Goal: Task Accomplishment & Management: Manage account settings

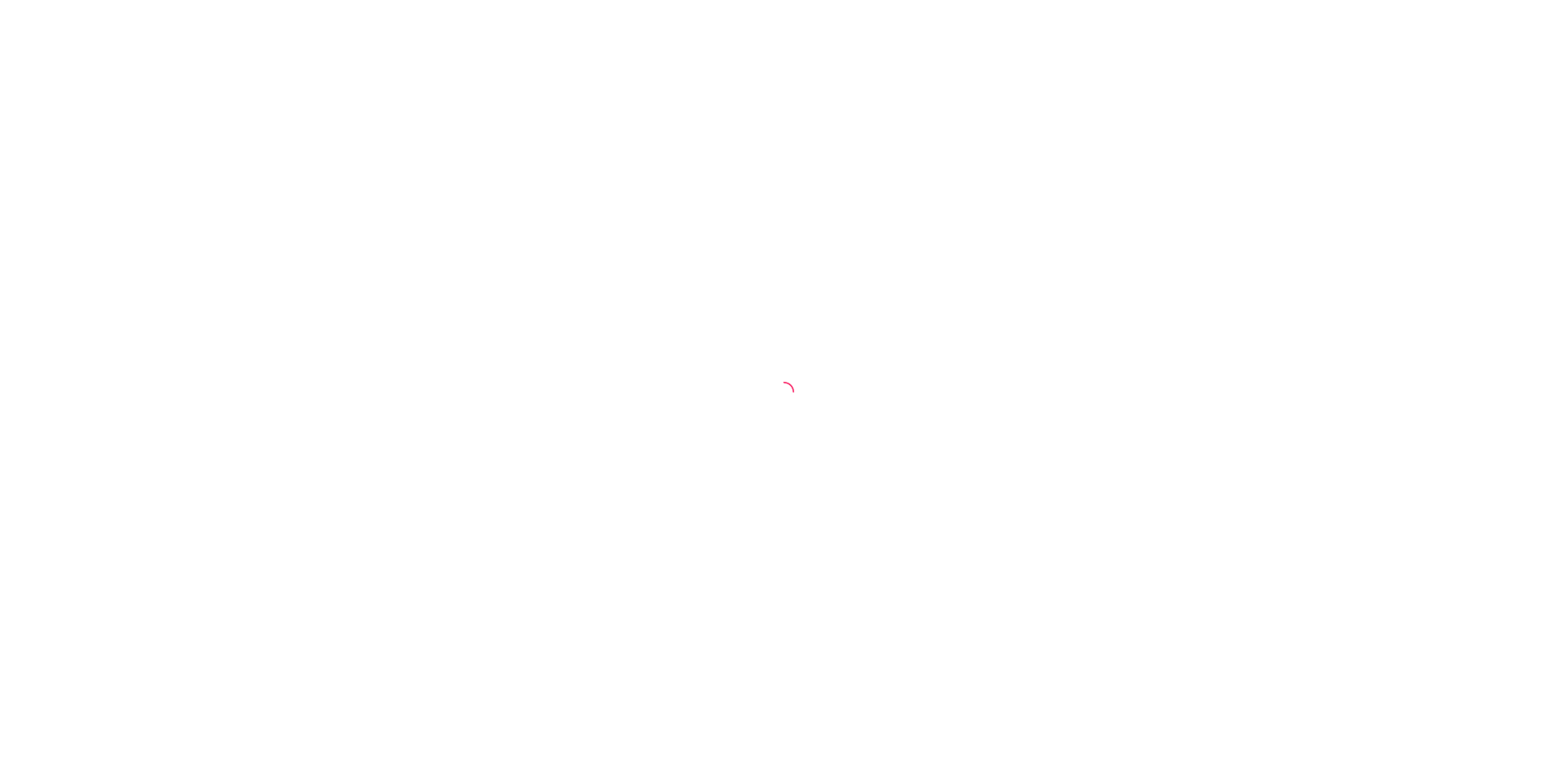
select select "30"
select select "HIGHEST_TOTAL_SPENT_WITH_ORDERS"
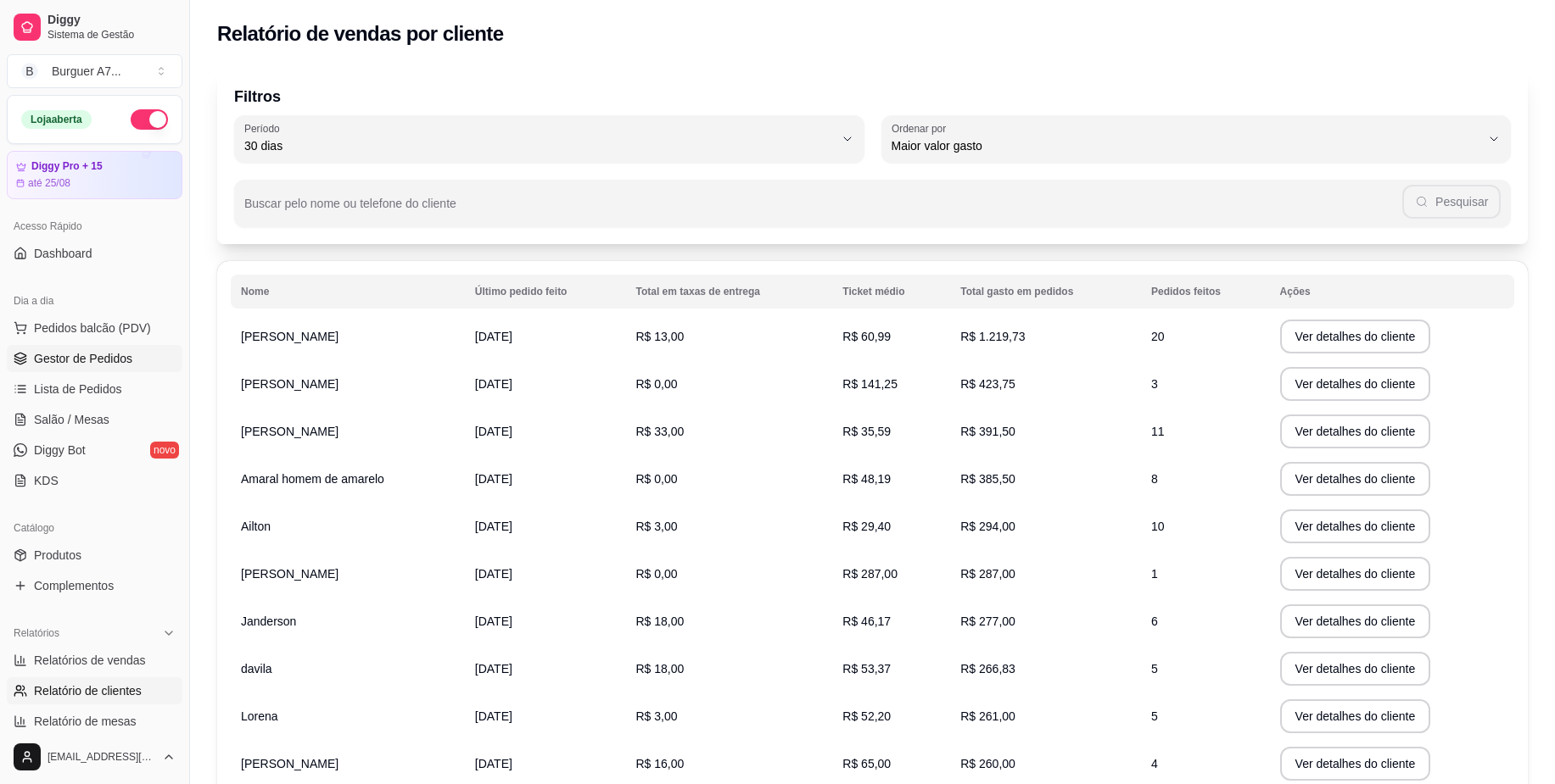
click at [112, 362] on span "Gestor de Pedidos" at bounding box center [83, 359] width 98 height 17
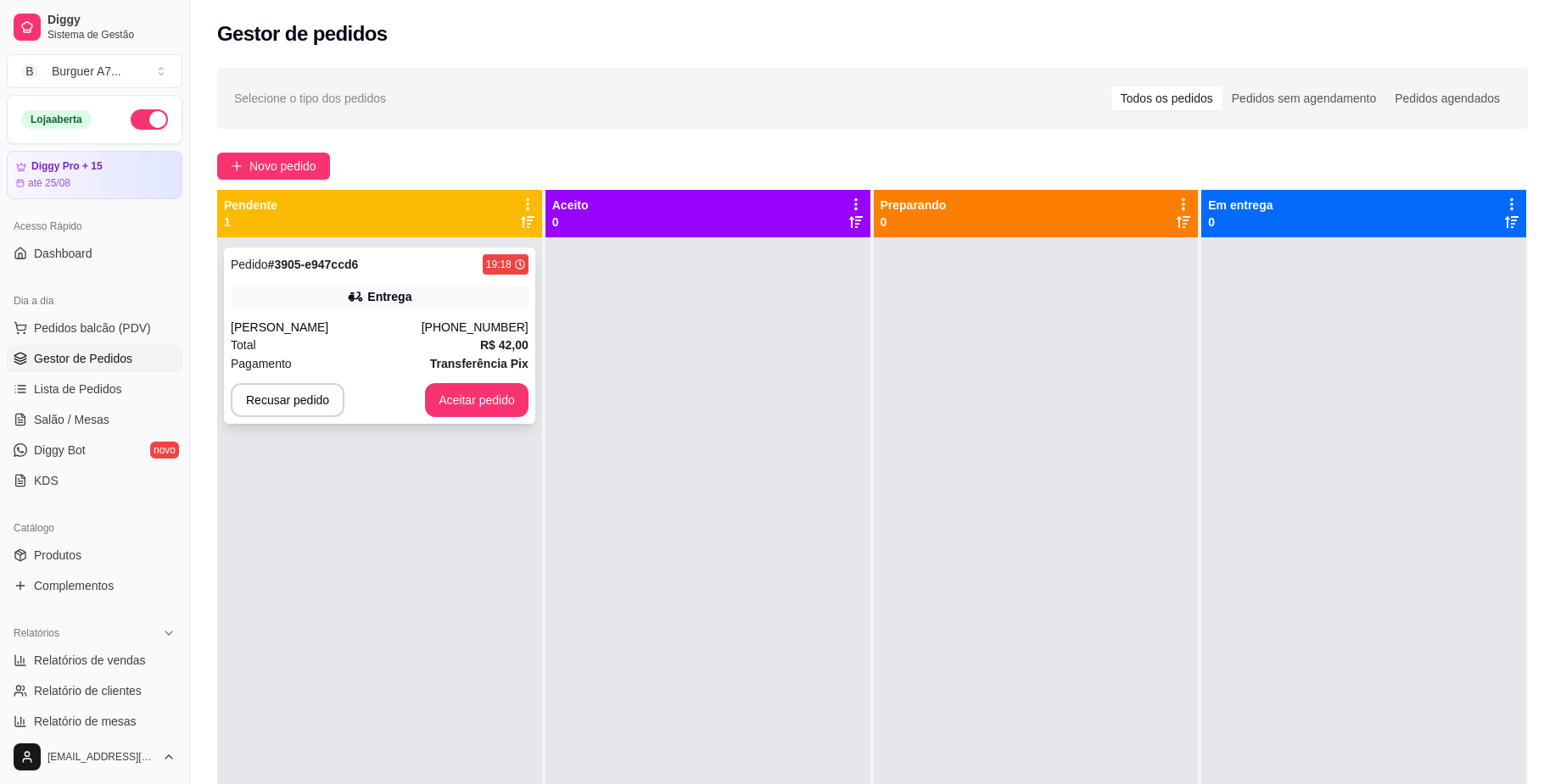
drag, startPoint x: 501, startPoint y: 443, endPoint x: 494, endPoint y: 420, distance: 24.0
click at [497, 434] on div "Pedido # 3905-e947ccd6 19:18 Entrega [PERSON_NAME] [PHONE_NUMBER] Total R$ 42,0…" at bounding box center [379, 629] width 325 height 784
click at [484, 397] on button "Aceitar pedido" at bounding box center [477, 400] width 104 height 34
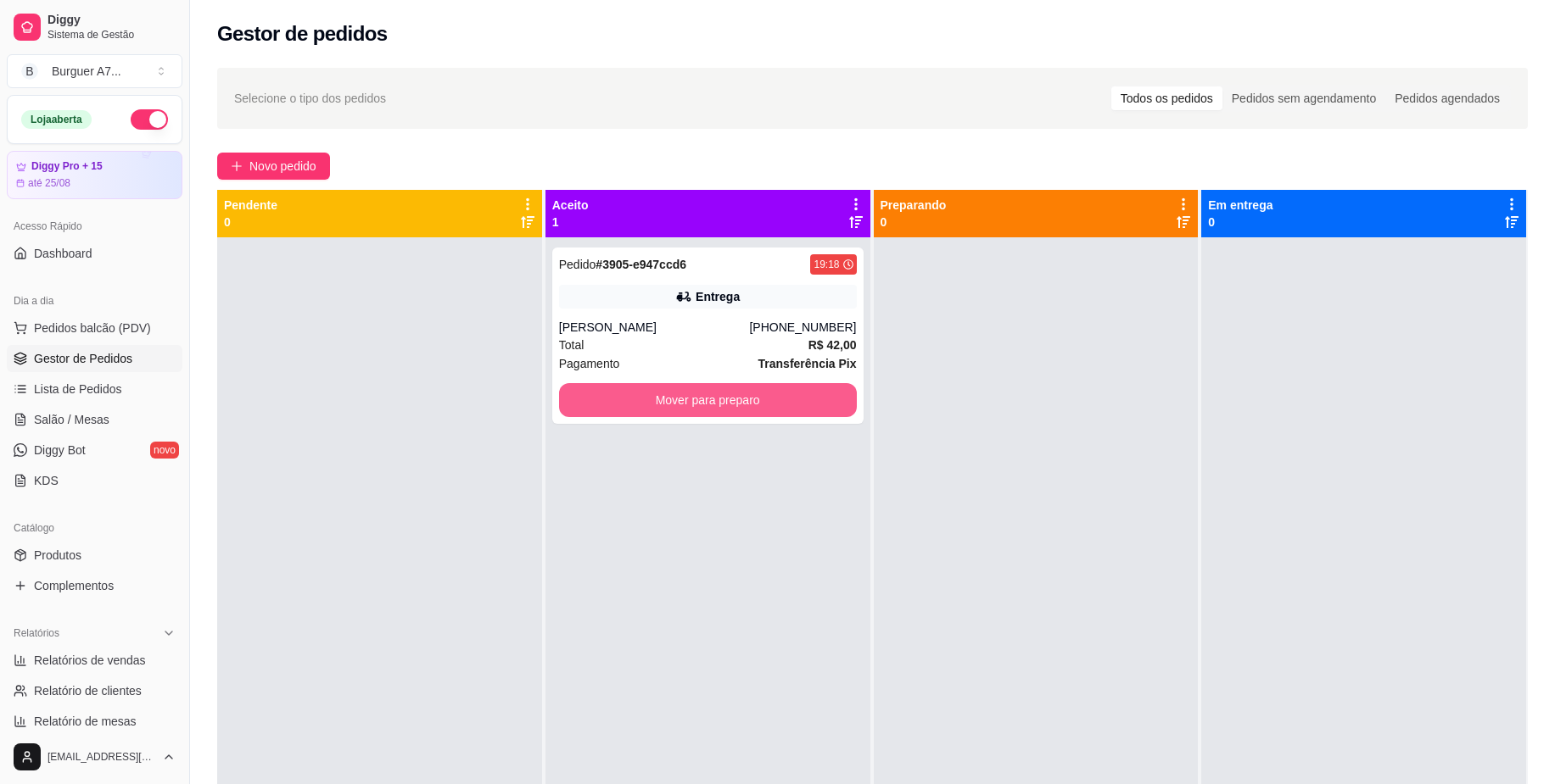
click at [604, 390] on button "Mover para preparo" at bounding box center [707, 400] width 298 height 34
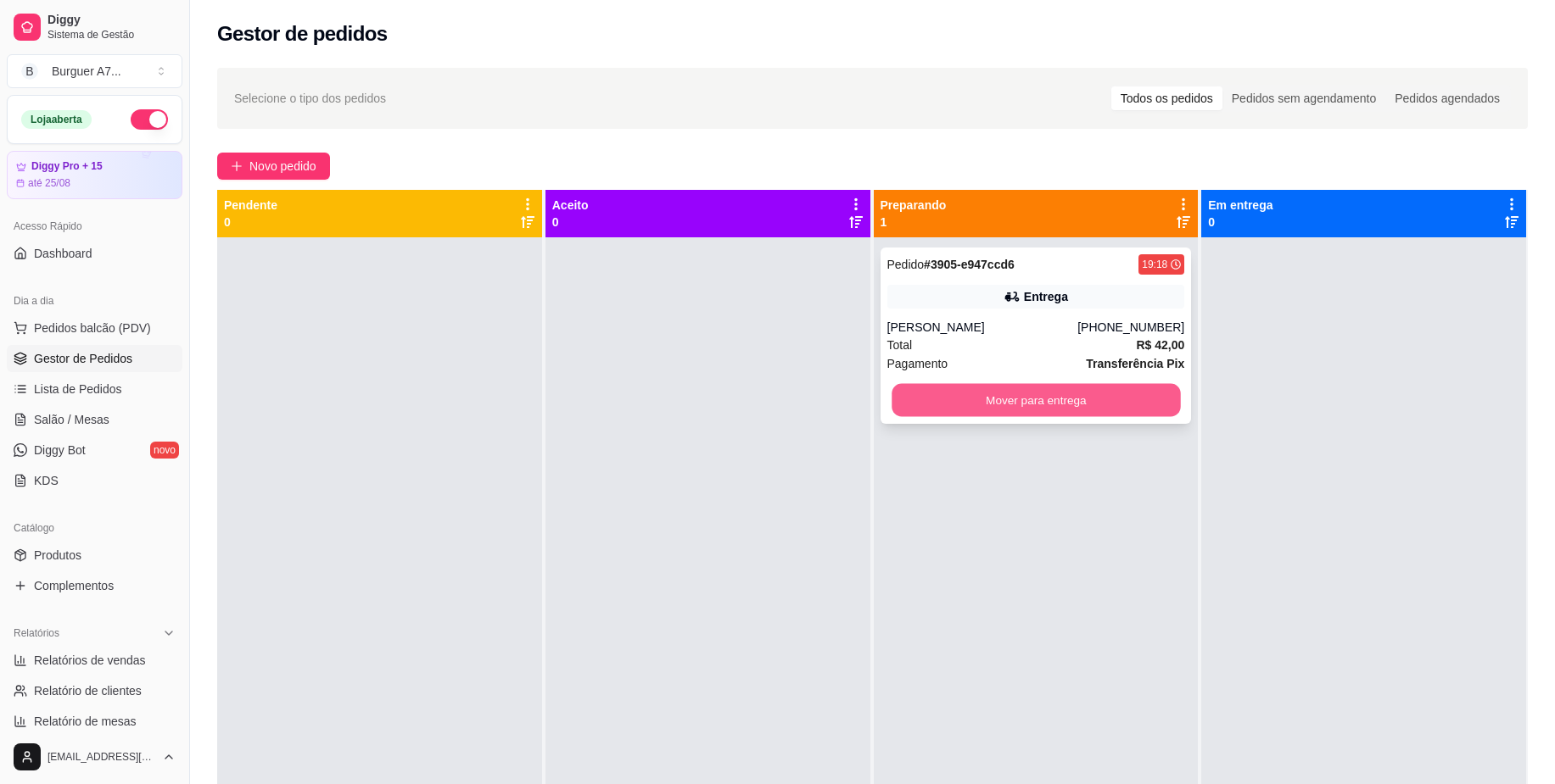
click at [988, 395] on button "Mover para entrega" at bounding box center [1036, 401] width 288 height 33
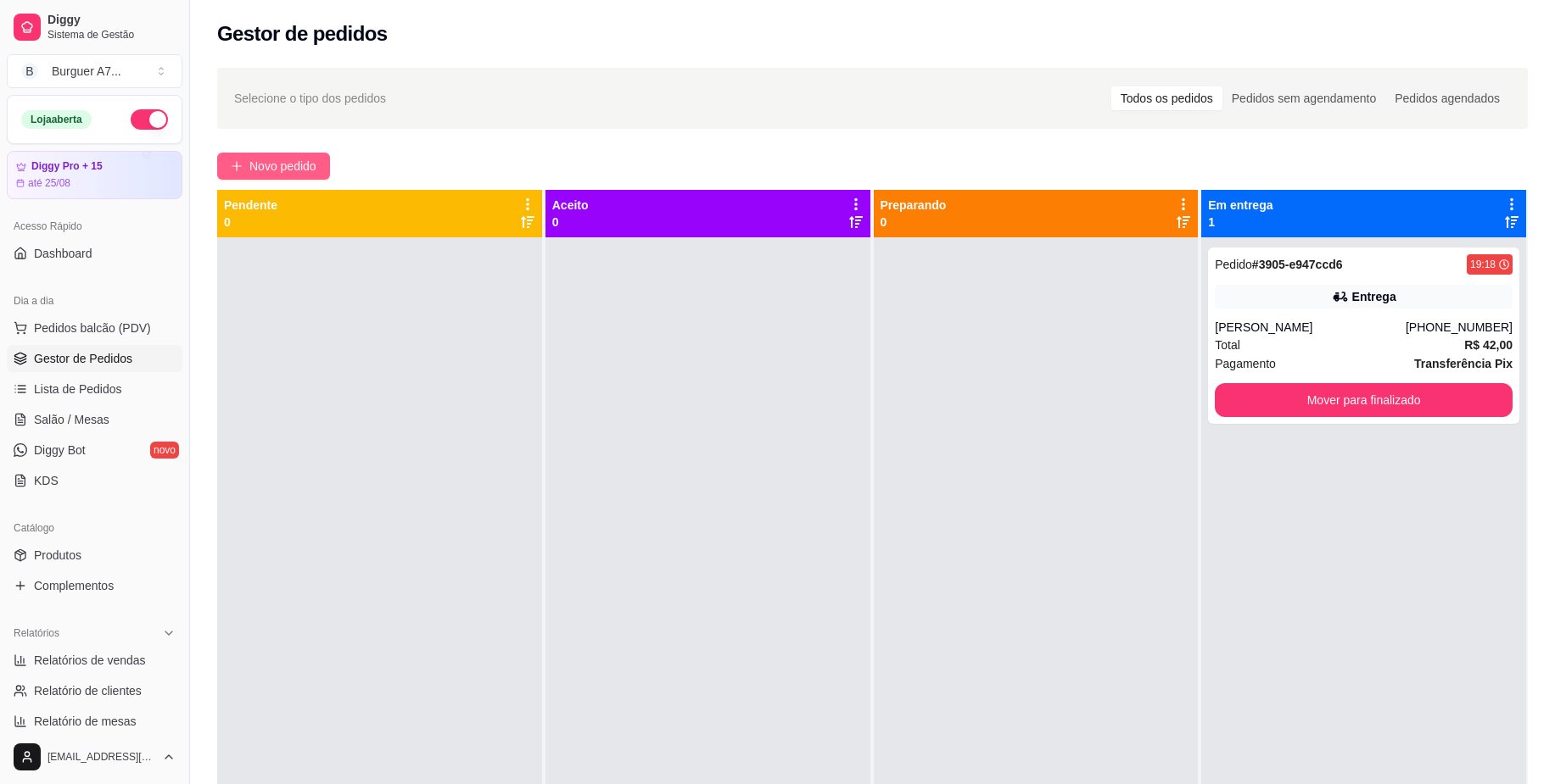
click at [271, 174] on span "Novo pedido" at bounding box center [283, 166] width 67 height 19
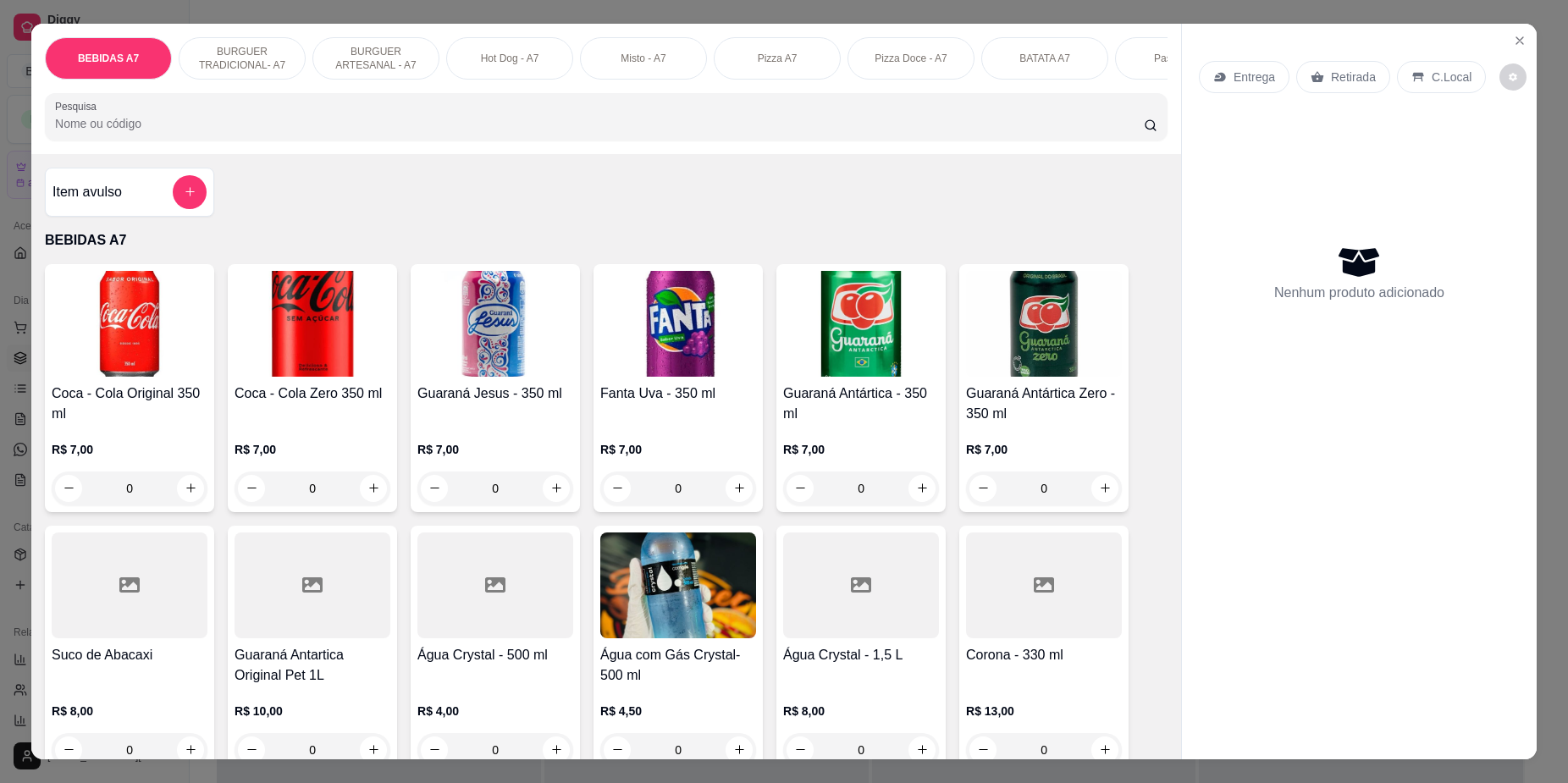
click at [104, 203] on h4 "Item avulso" at bounding box center [87, 193] width 69 height 20
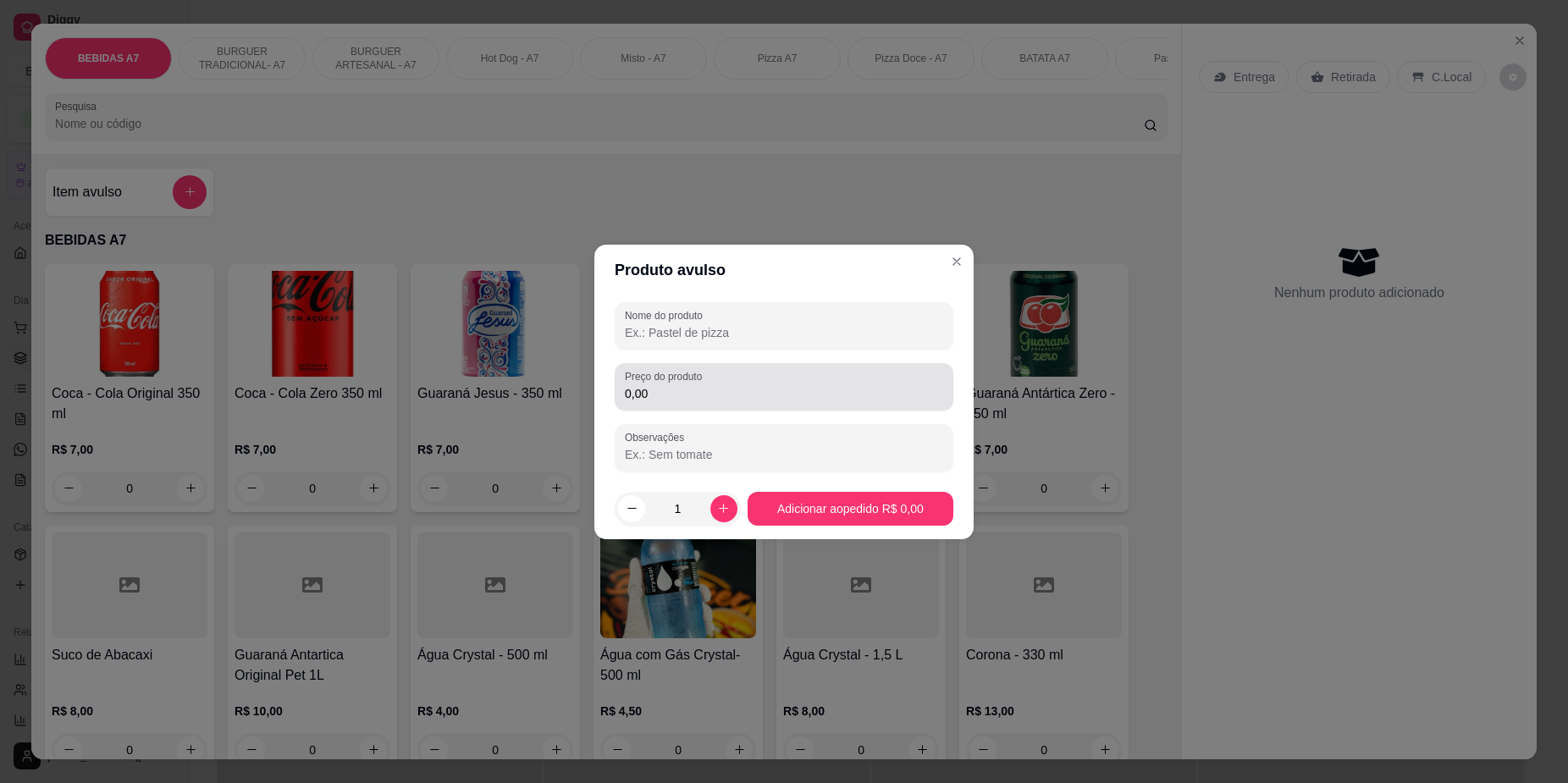
click at [724, 372] on div "0,00" at bounding box center [784, 387] width 318 height 34
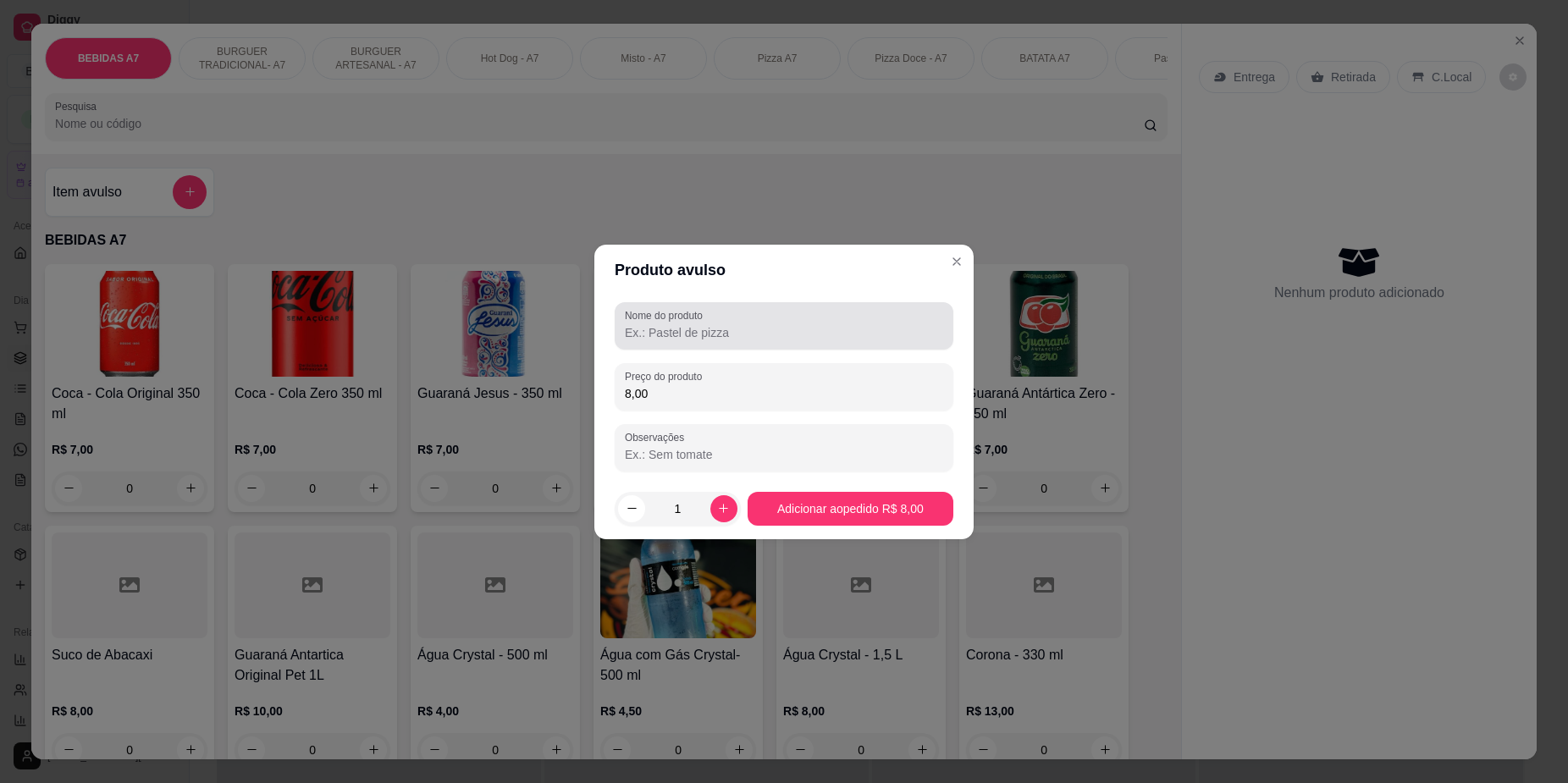
type input "8,00"
click at [722, 317] on div at bounding box center [784, 326] width 318 height 34
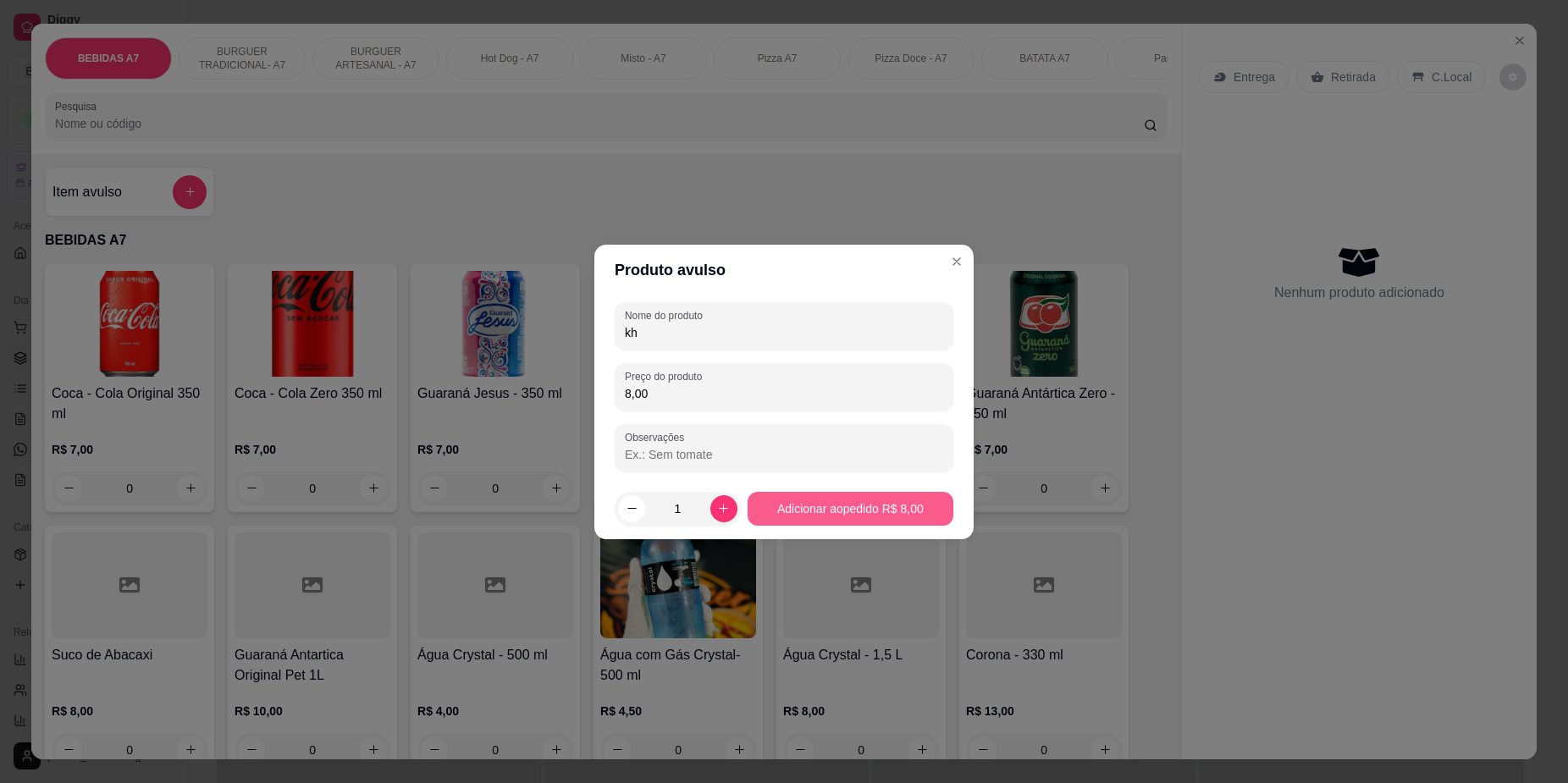
type input "kh"
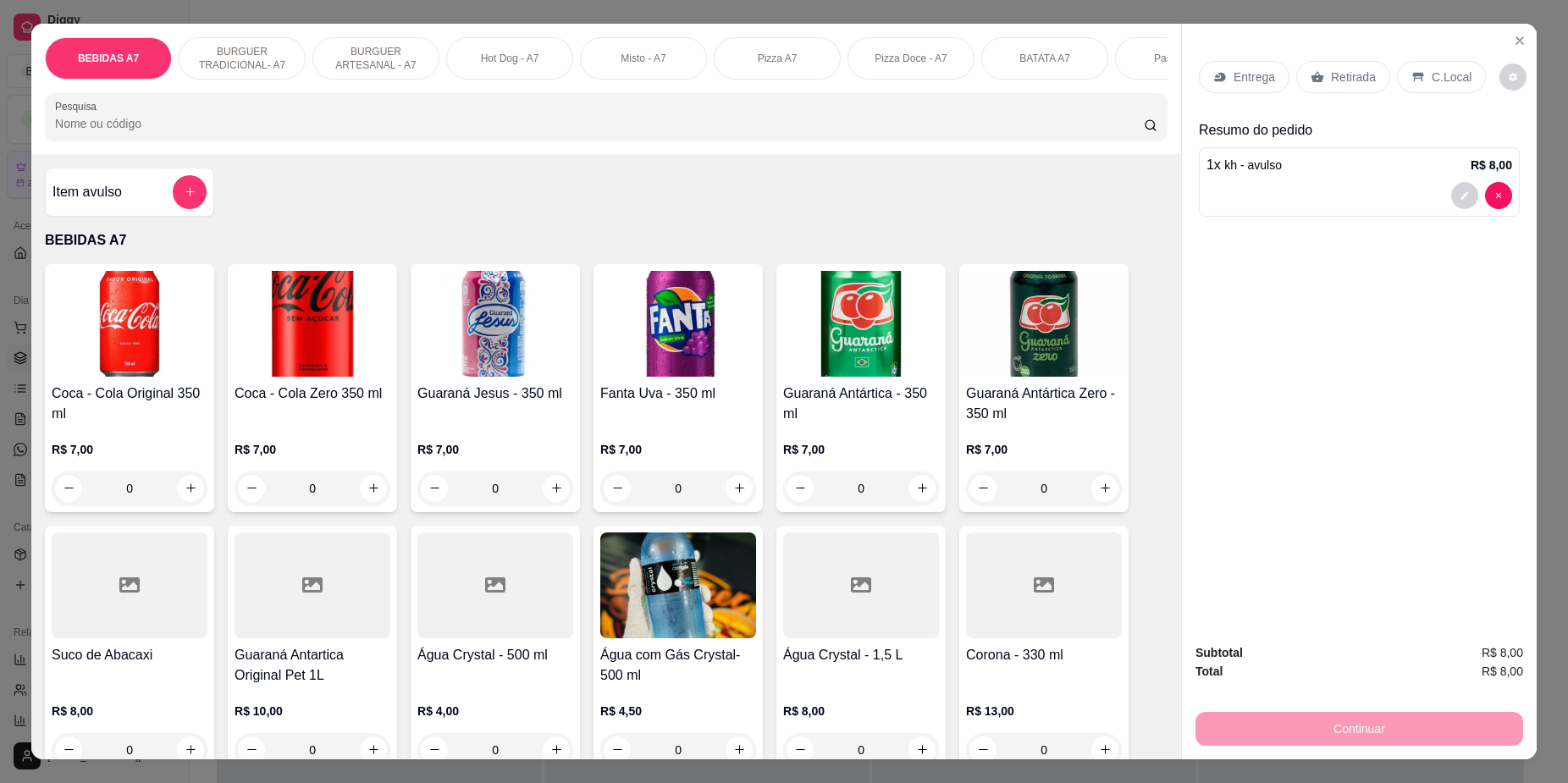
click at [1340, 65] on div "Retirada" at bounding box center [1343, 77] width 94 height 32
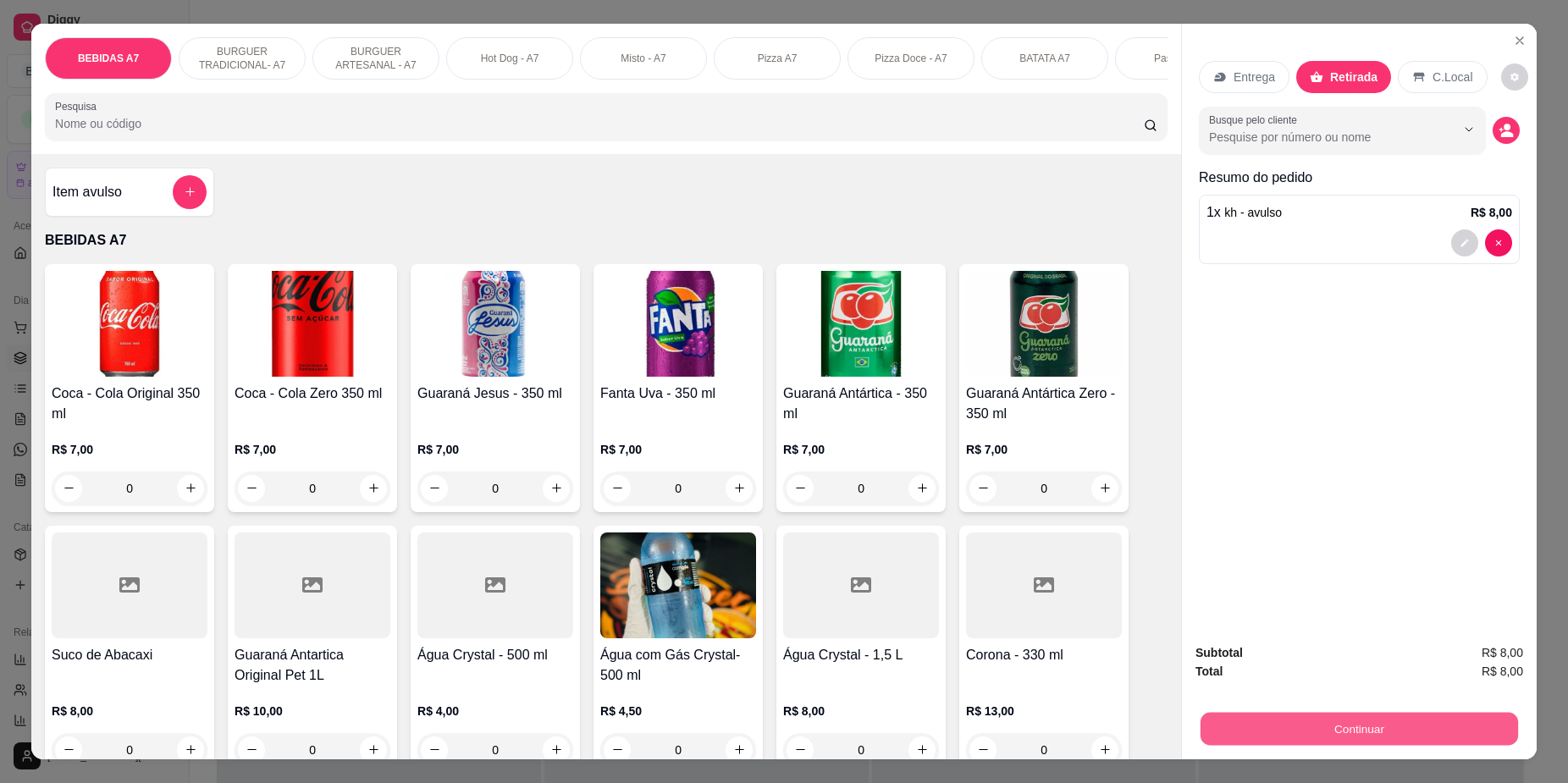
click at [1388, 729] on button "Continuar" at bounding box center [1359, 729] width 317 height 33
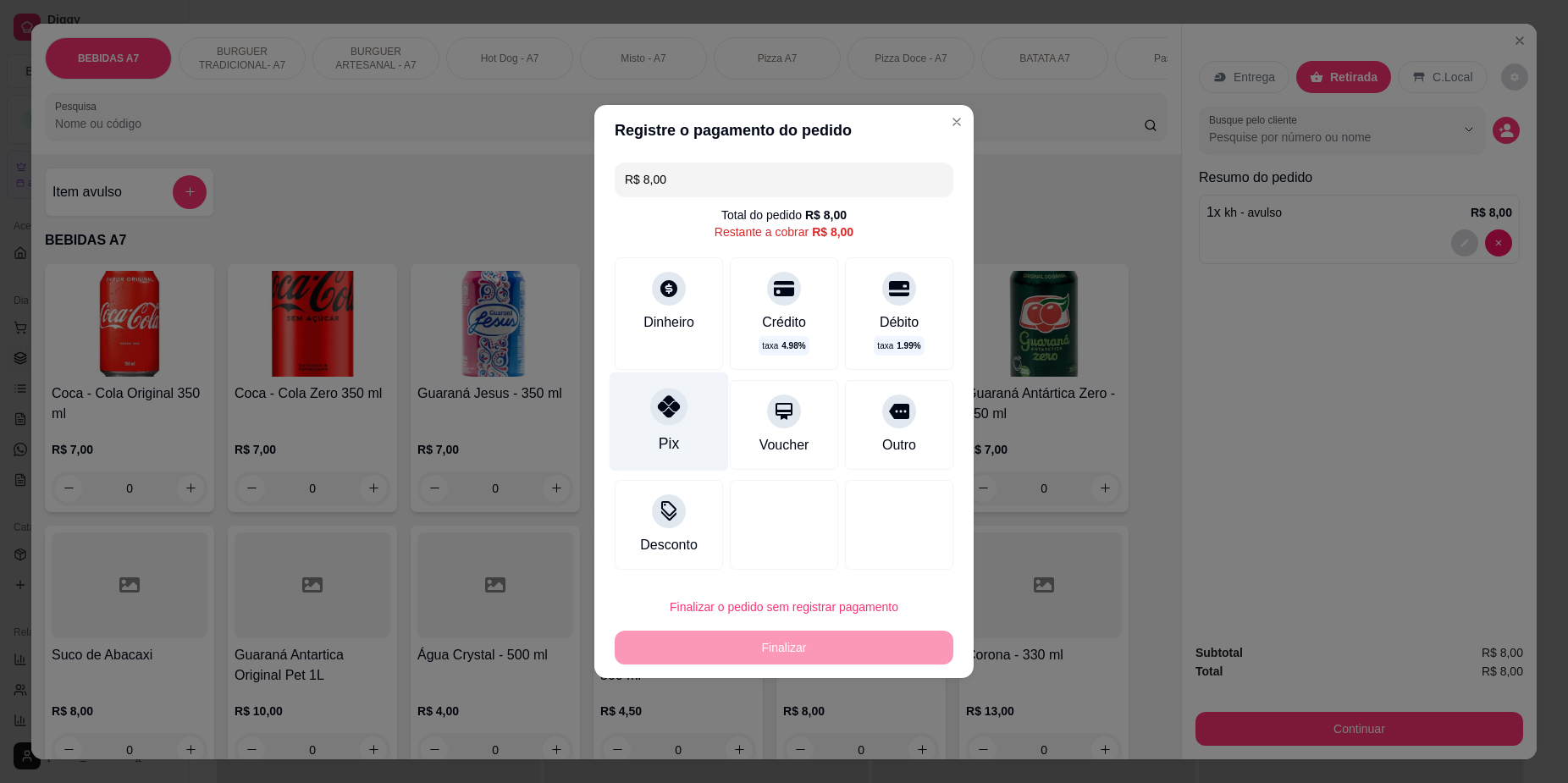
click at [670, 420] on div at bounding box center [669, 406] width 37 height 37
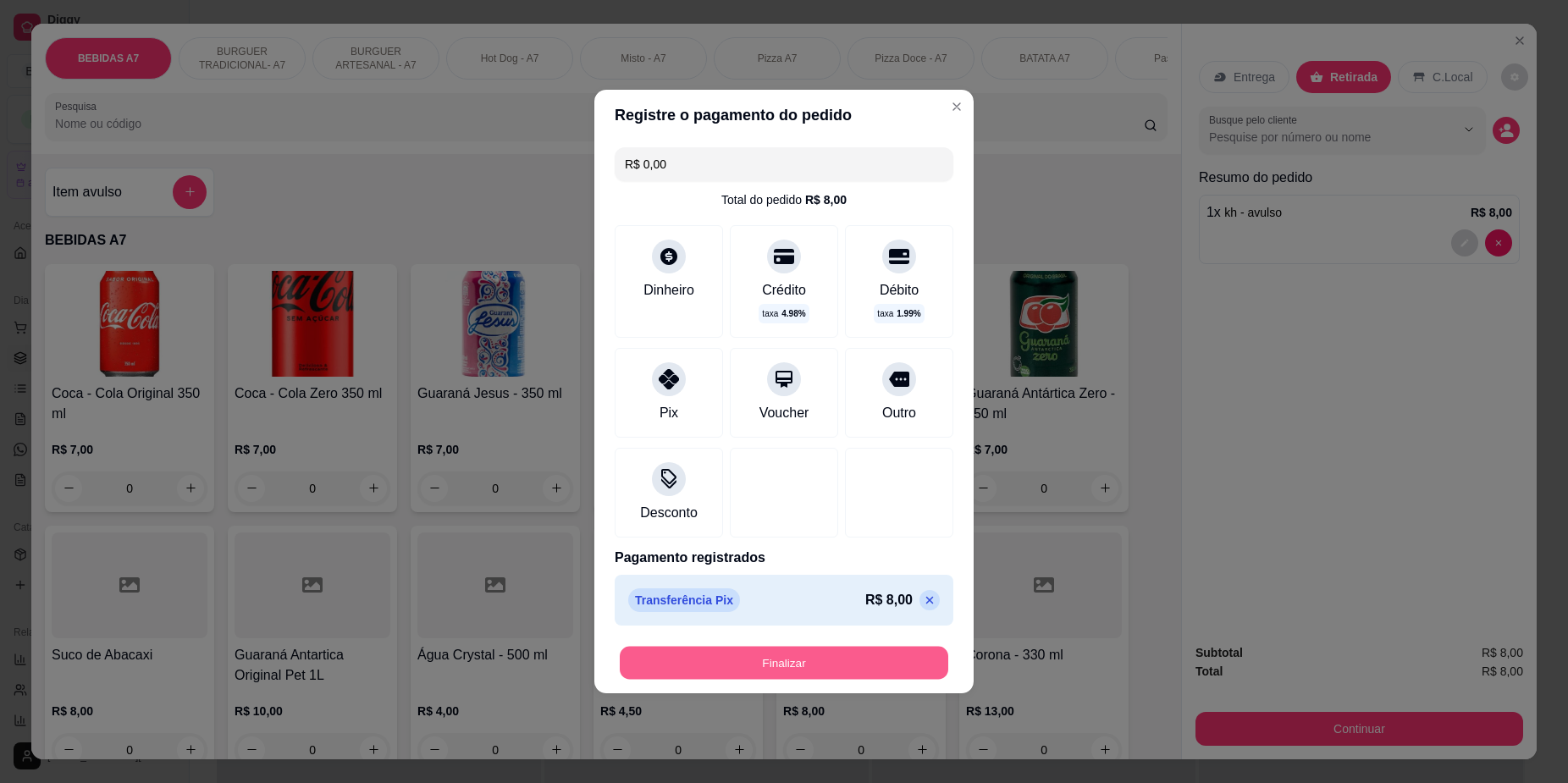
click at [816, 653] on button "Finalizar" at bounding box center [784, 664] width 328 height 33
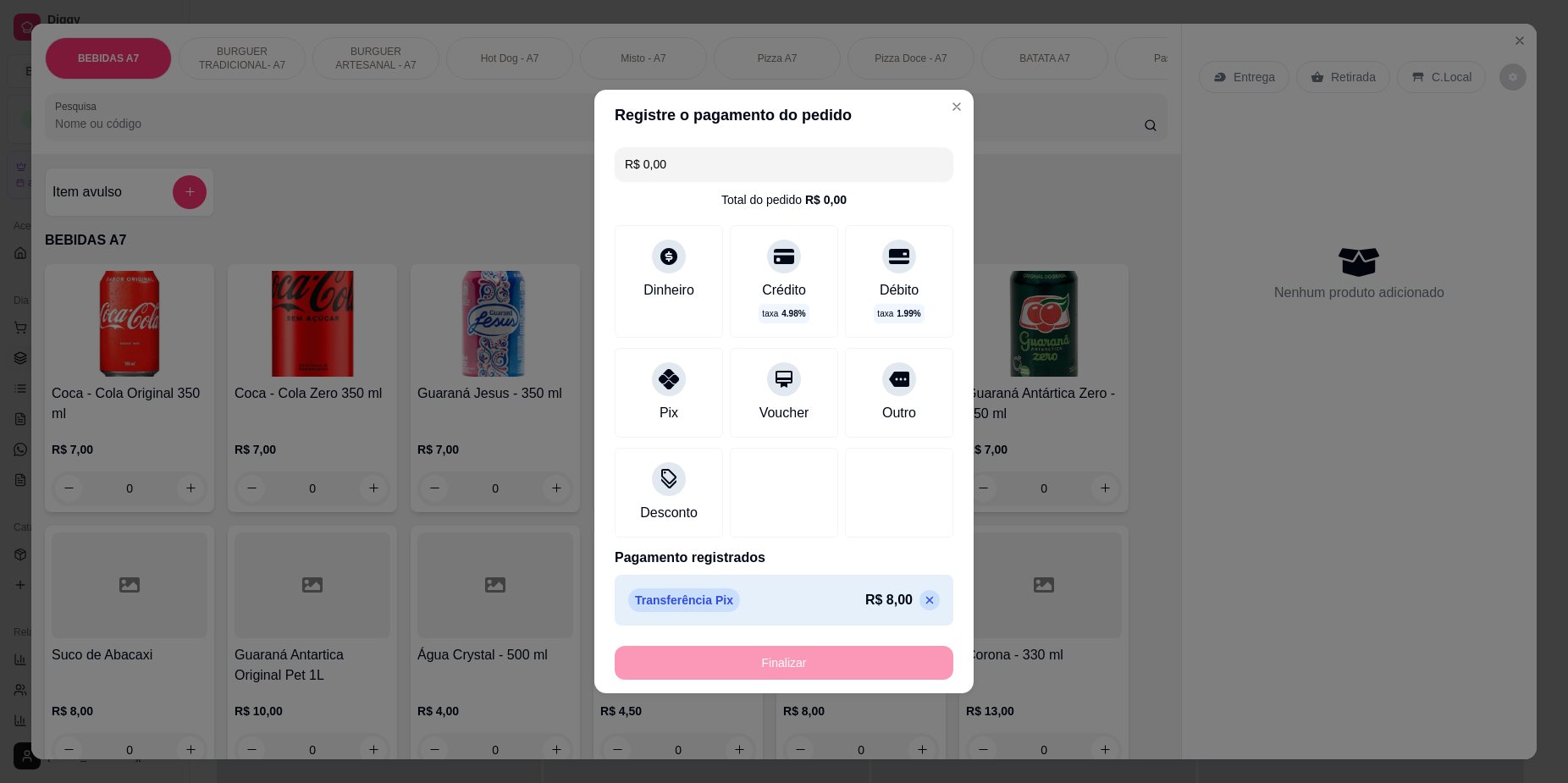
type input "-R$ 8,00"
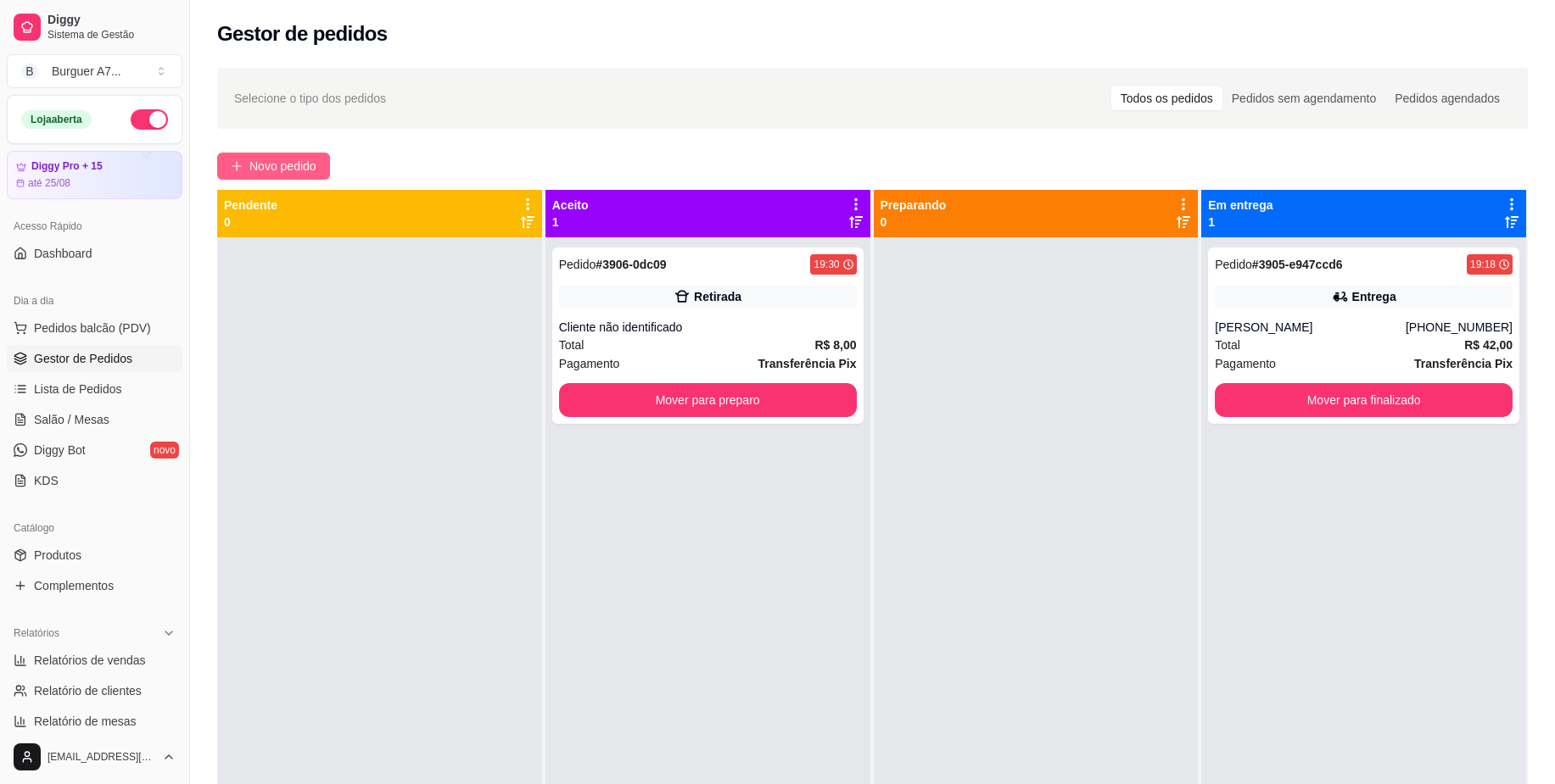
click at [293, 173] on span "Novo pedido" at bounding box center [283, 166] width 67 height 19
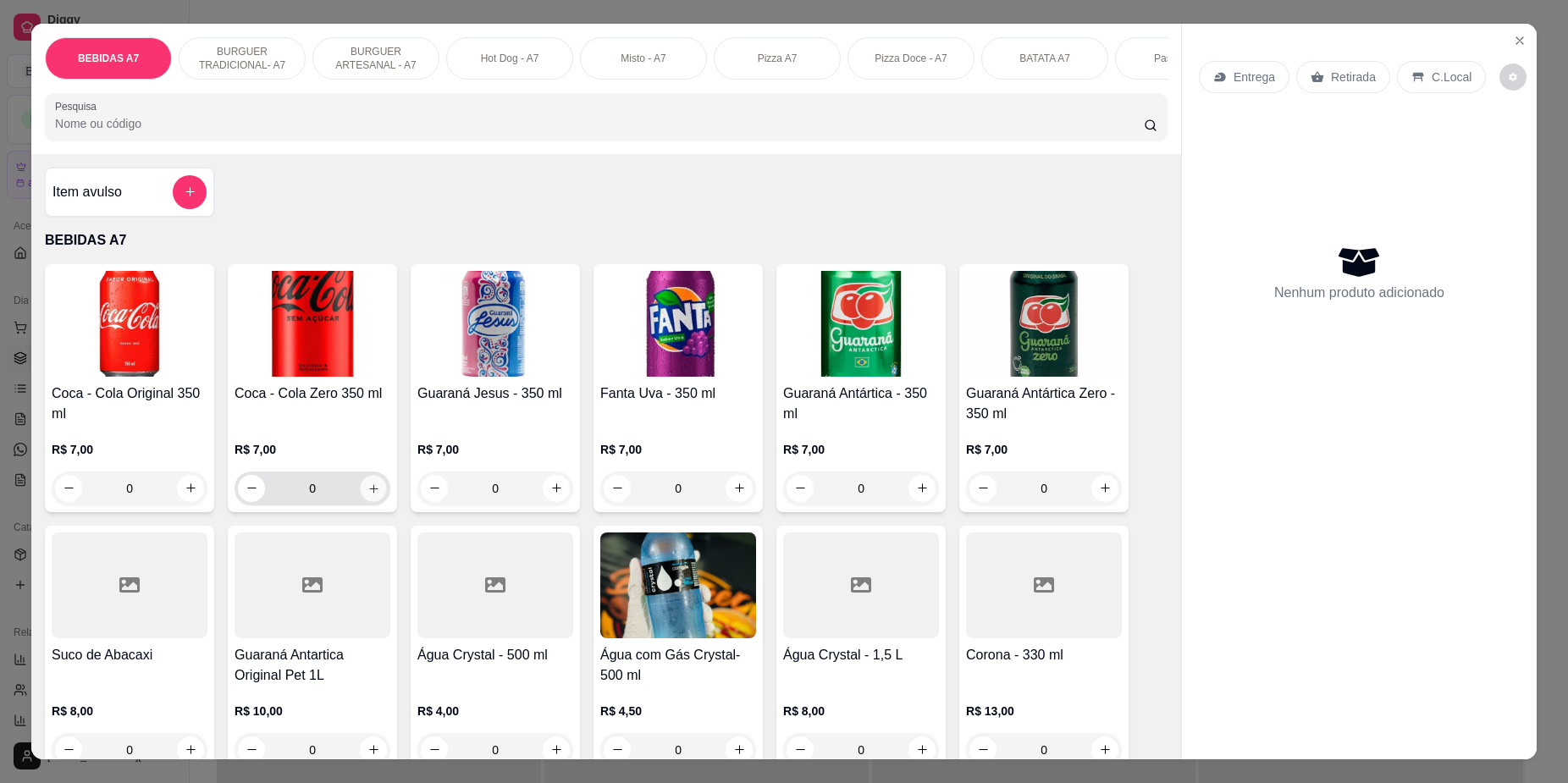
click at [367, 494] on icon "increase-product-quantity" at bounding box center [374, 489] width 13 height 13
type input "1"
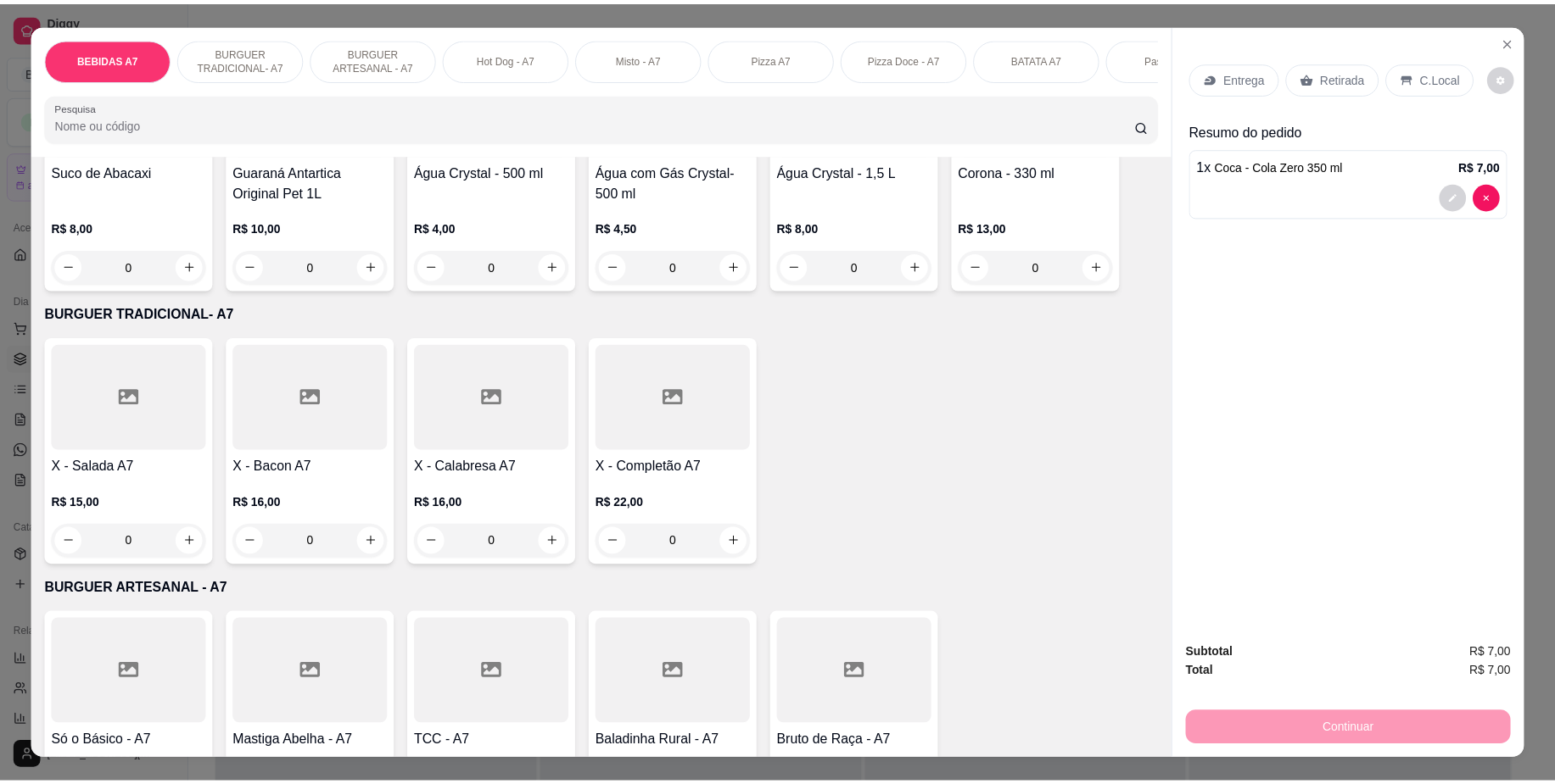
scroll to position [636, 0]
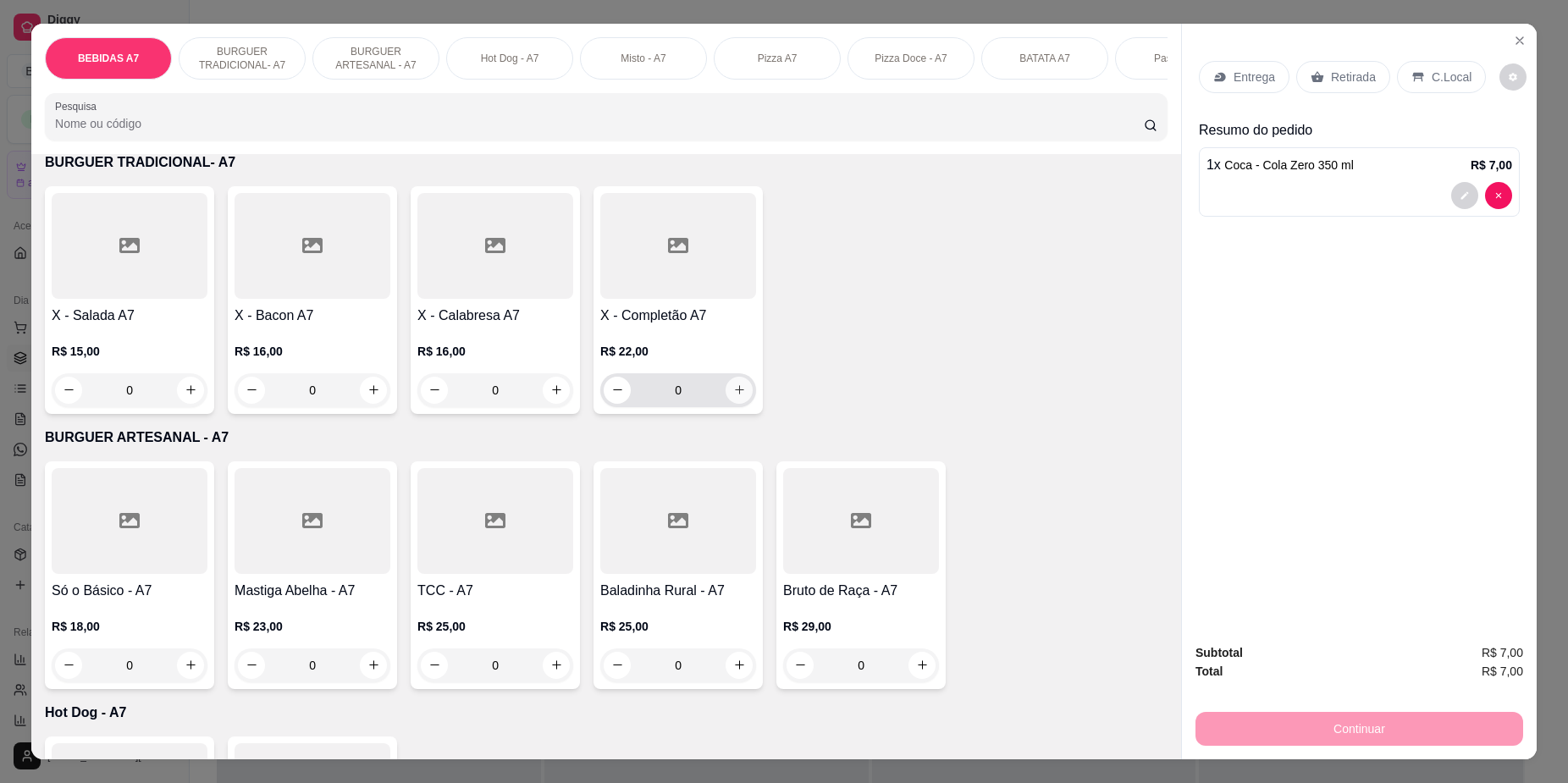
click at [733, 396] on icon "increase-product-quantity" at bounding box center [739, 391] width 13 height 13
type input "1"
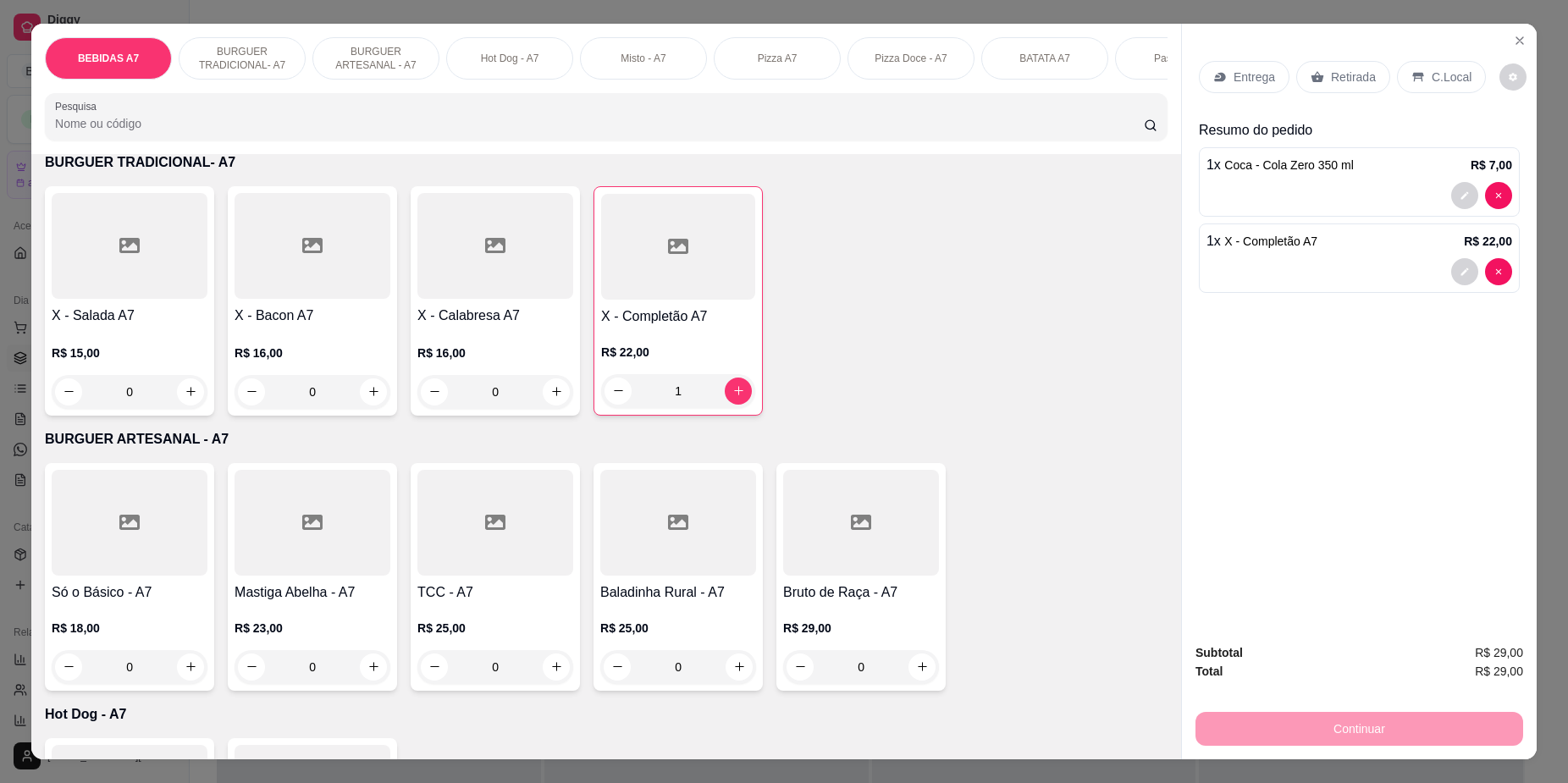
click at [1317, 98] on div "Entrega Retirada C.Local" at bounding box center [1359, 77] width 321 height 59
click at [1330, 75] on p "Retirada" at bounding box center [1352, 77] width 44 height 17
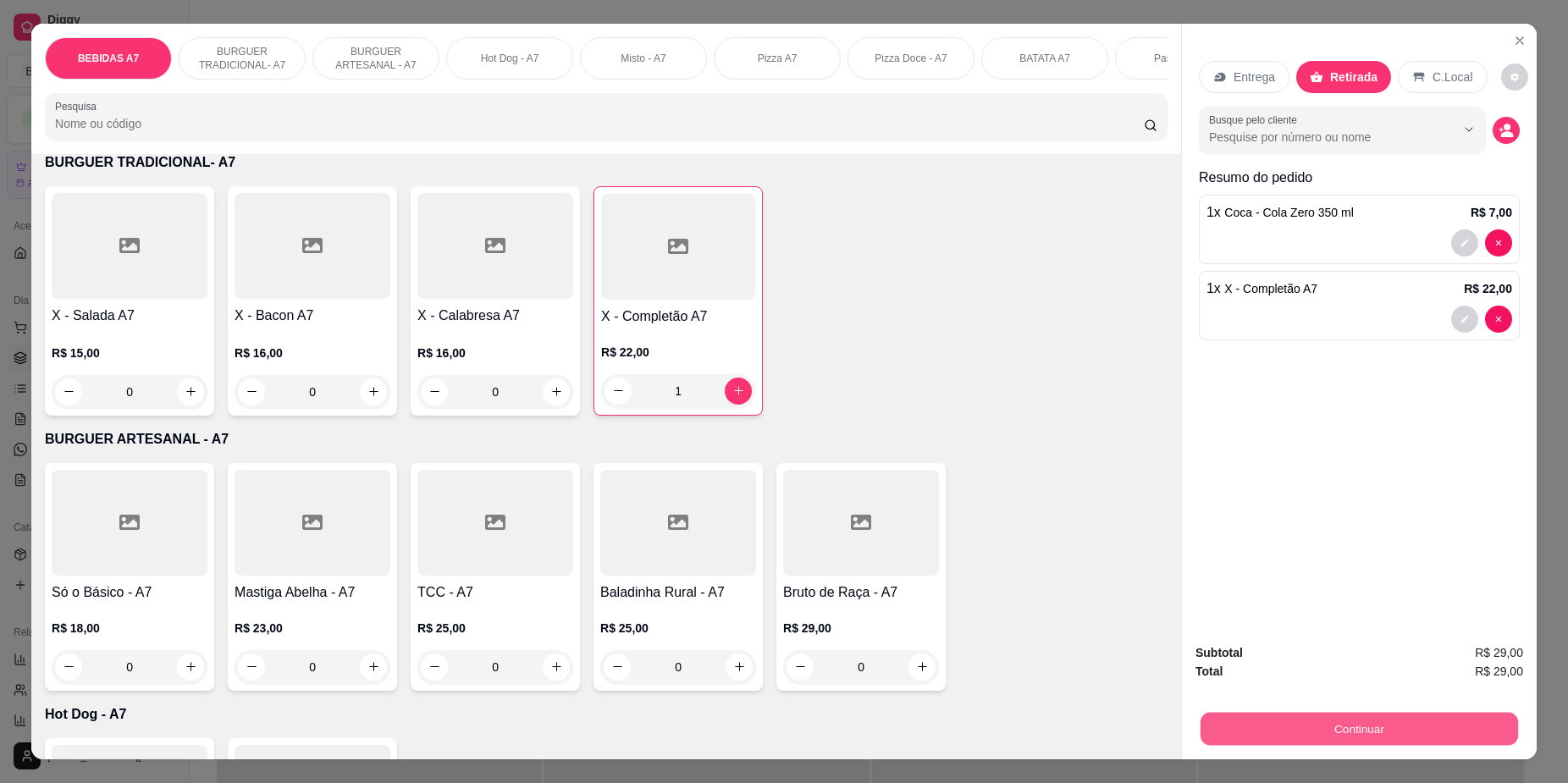
click at [1398, 733] on button "Continuar" at bounding box center [1359, 729] width 317 height 33
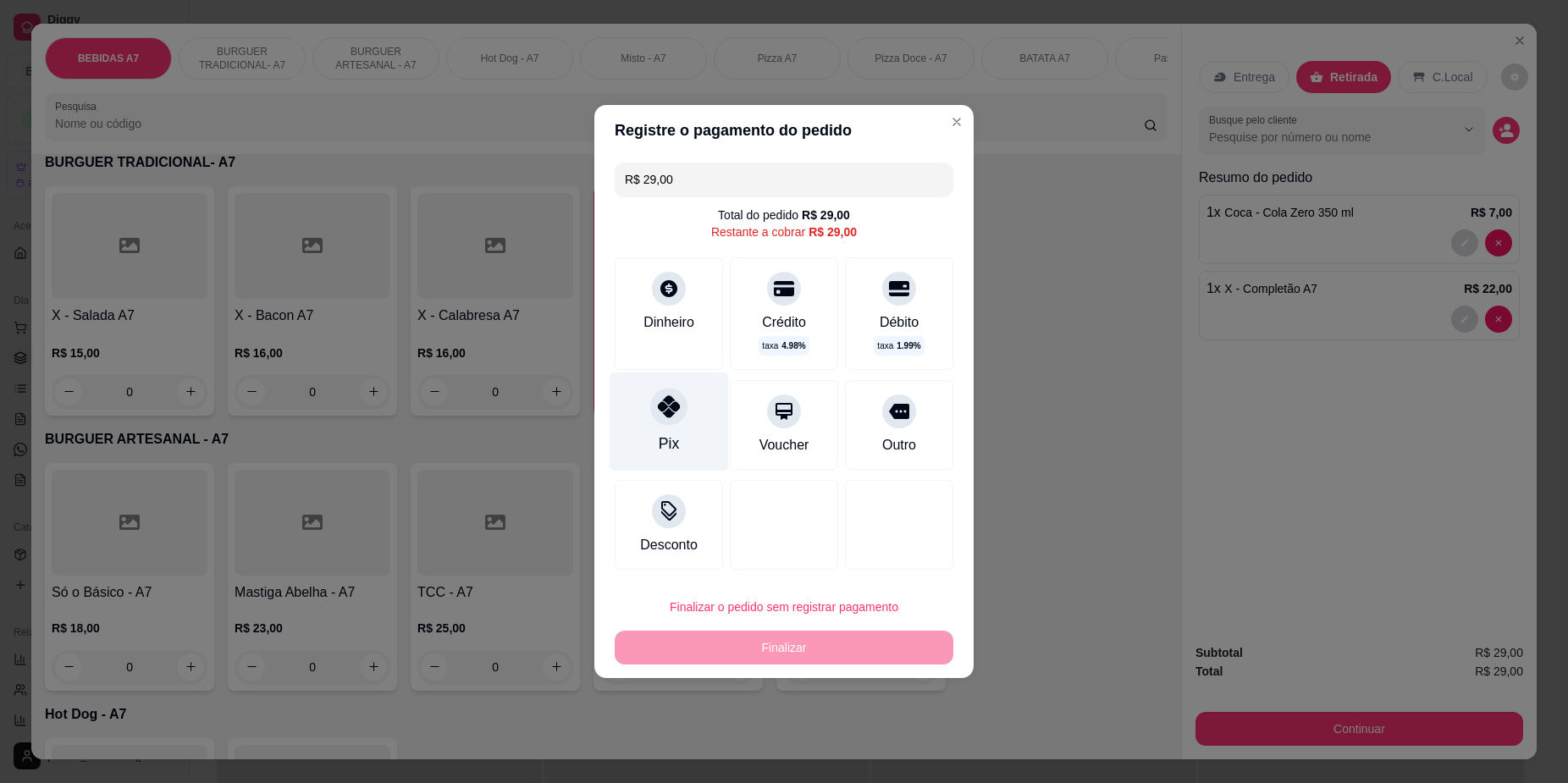
click at [698, 423] on div "Pix" at bounding box center [669, 422] width 119 height 99
type input "R$ 0,00"
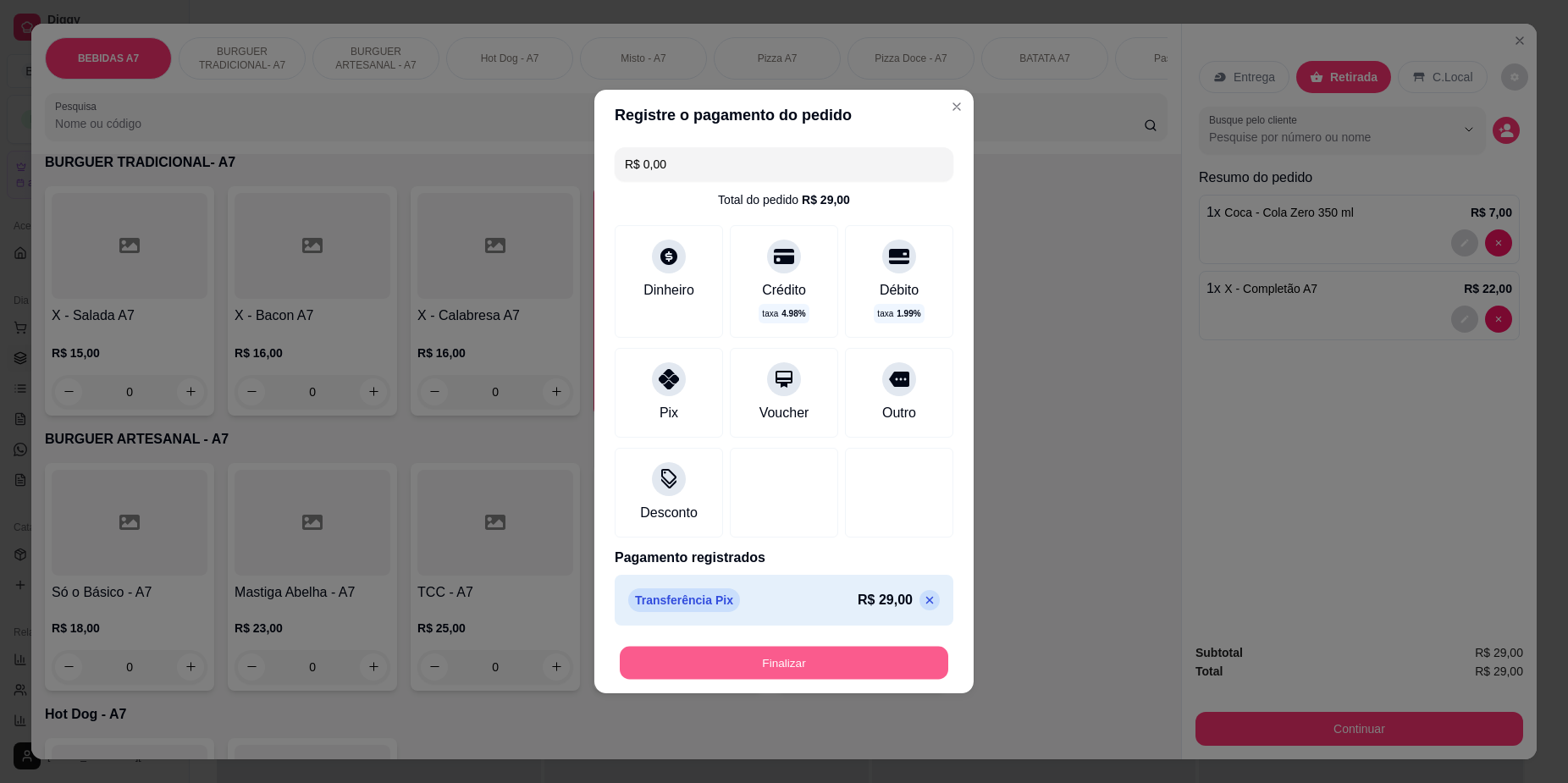
click at [751, 668] on button "Finalizar" at bounding box center [784, 664] width 328 height 33
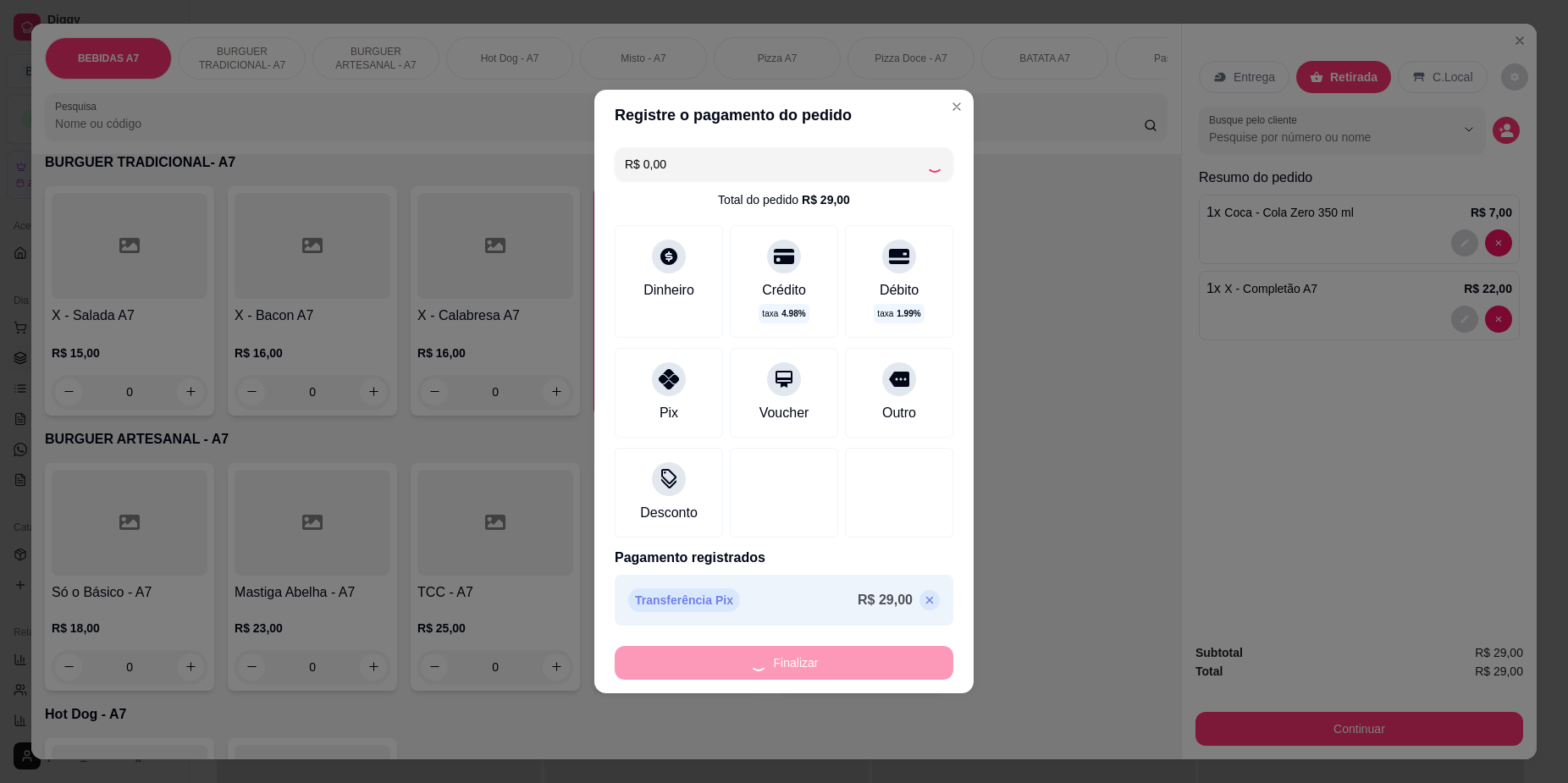
type input "0"
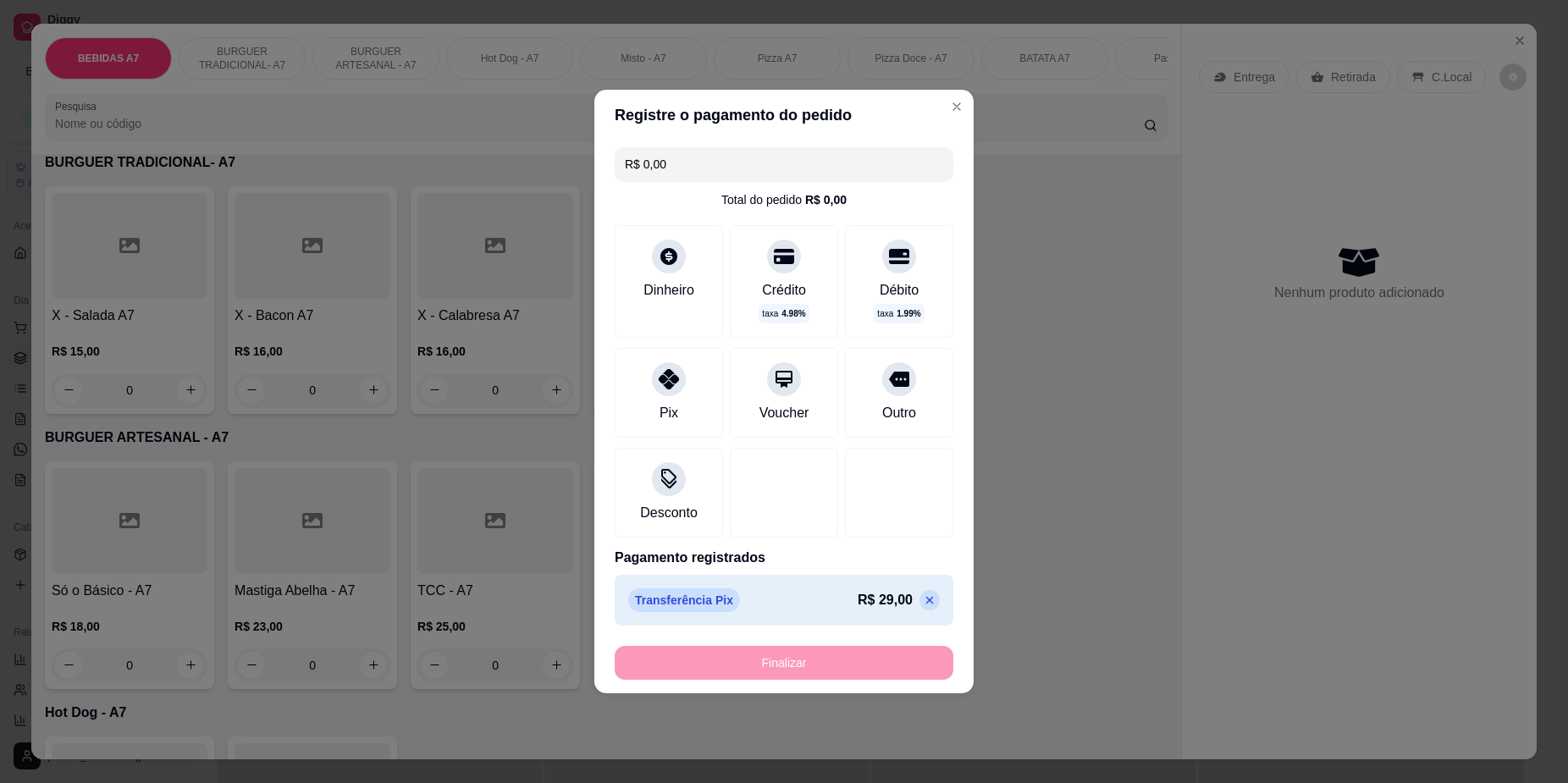
type input "-R$ 29,00"
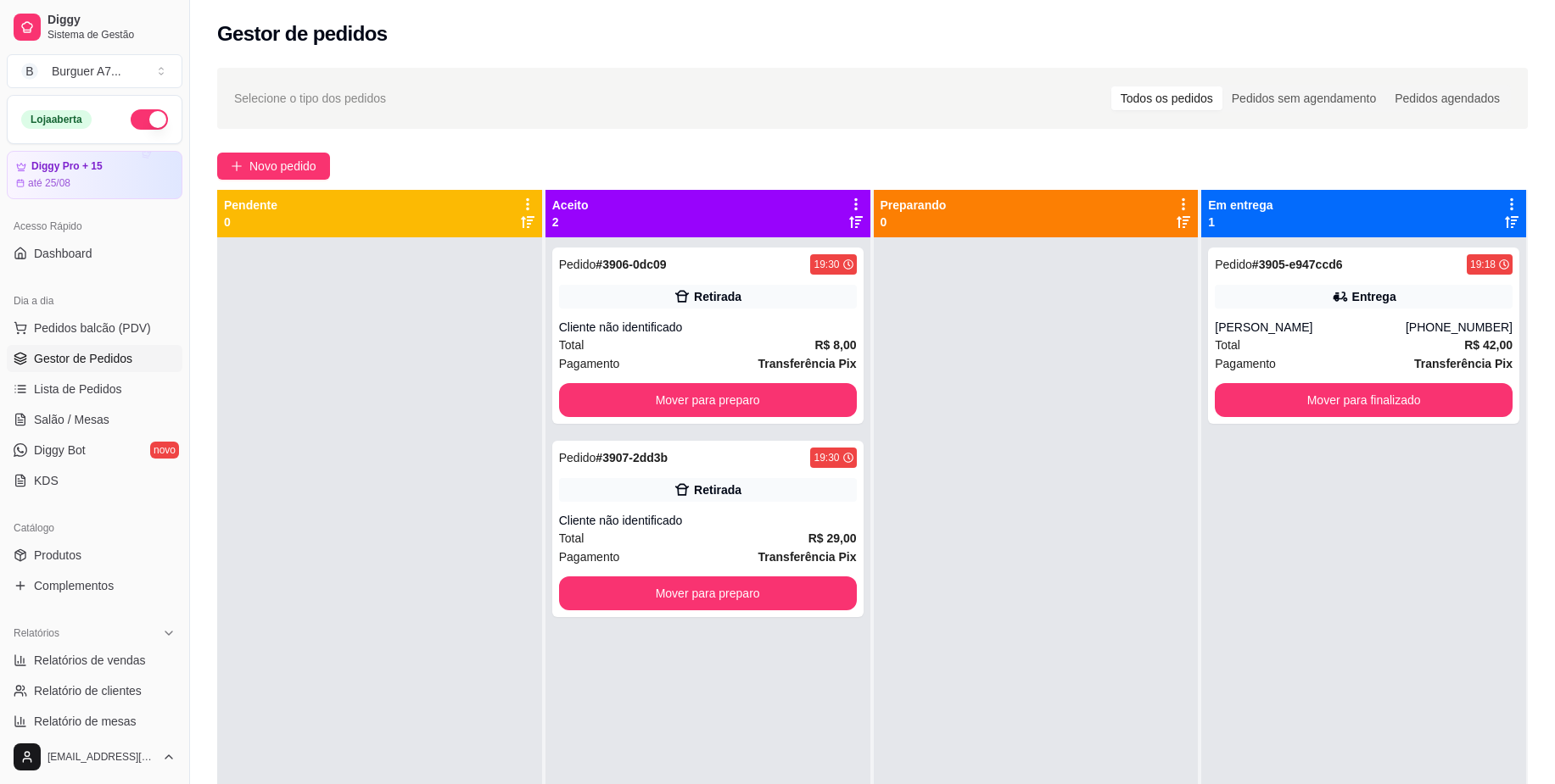
click at [1061, 305] on div at bounding box center [1037, 629] width 325 height 784
click at [702, 394] on button "Mover para preparo" at bounding box center [707, 401] width 288 height 33
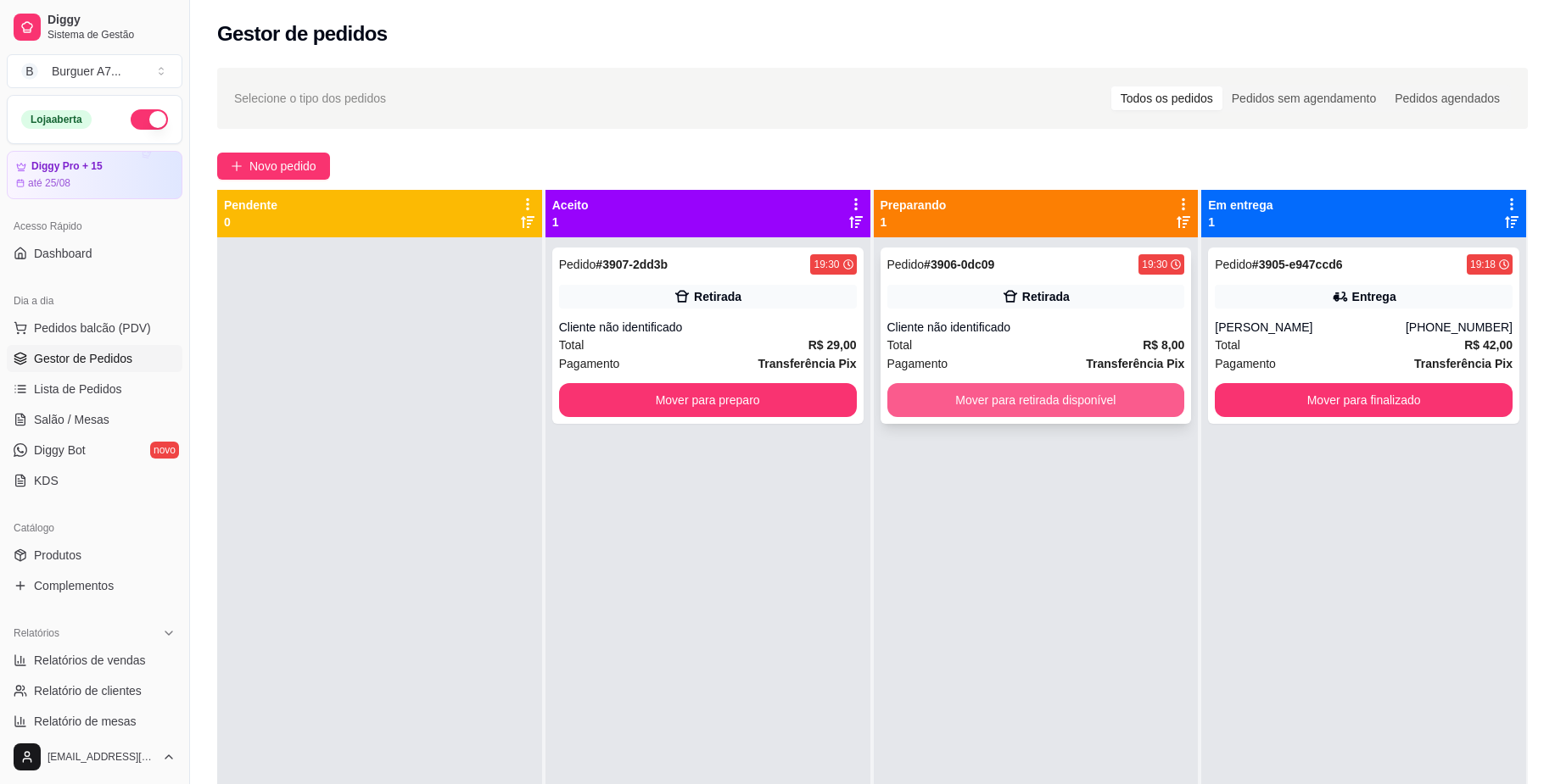
click at [907, 403] on button "Mover para retirada disponível" at bounding box center [1036, 400] width 298 height 34
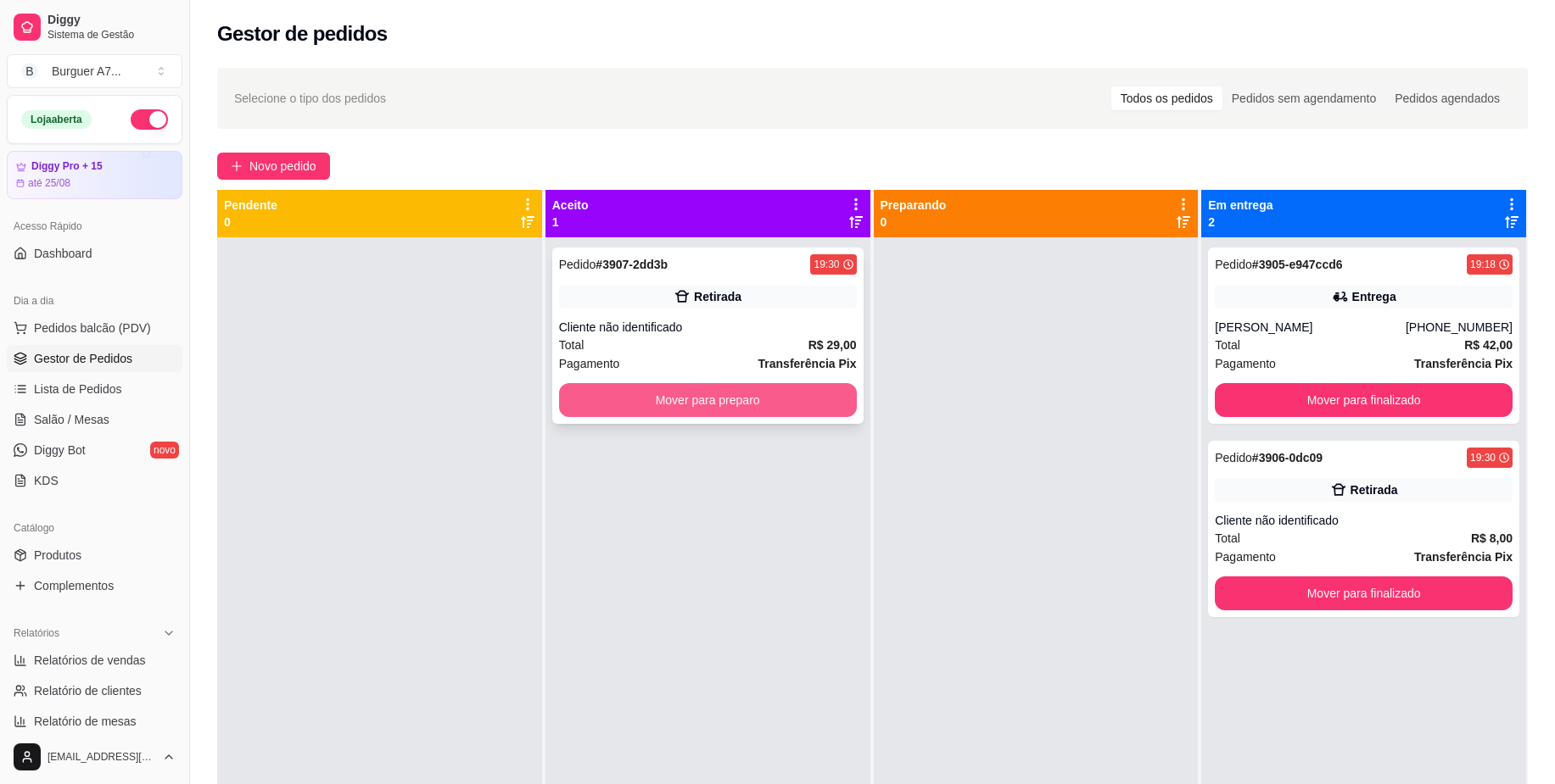
click at [794, 394] on button "Mover para preparo" at bounding box center [707, 400] width 298 height 34
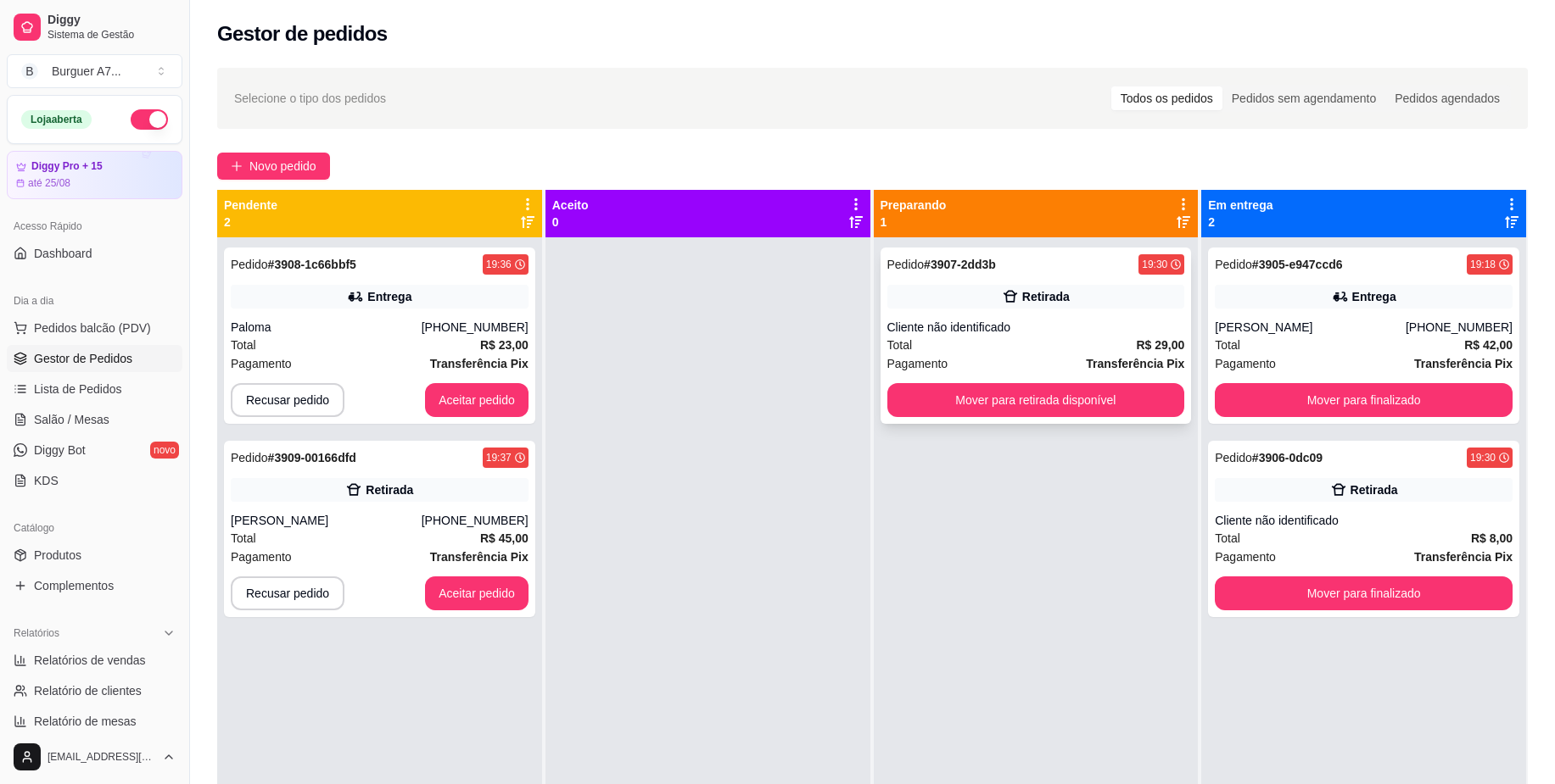
click at [1100, 340] on div "Total R$ 29,00" at bounding box center [1036, 345] width 298 height 19
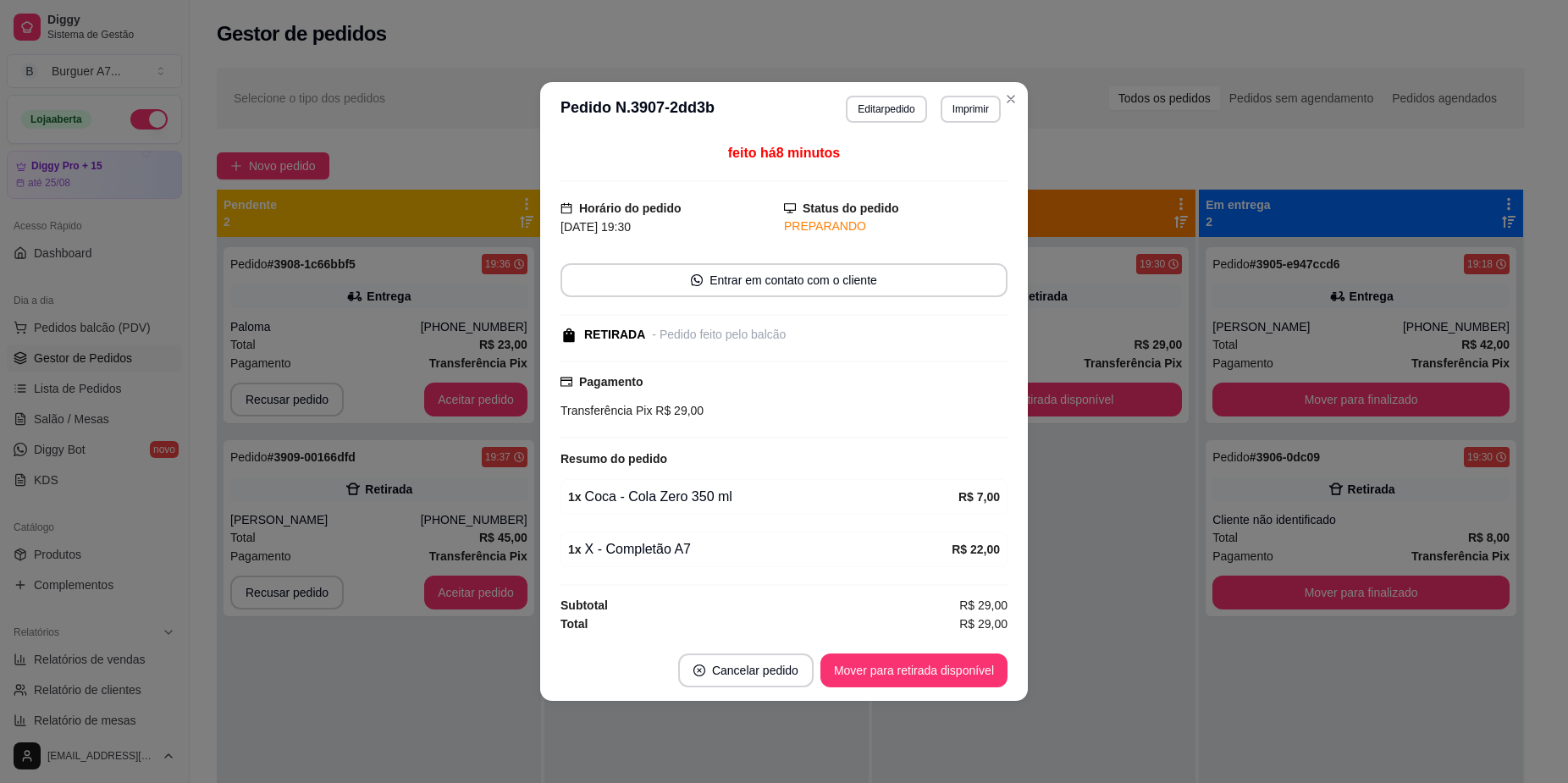
click at [838, 115] on header "**********" at bounding box center [784, 109] width 488 height 55
click at [870, 115] on button "Editar pedido" at bounding box center [885, 108] width 80 height 27
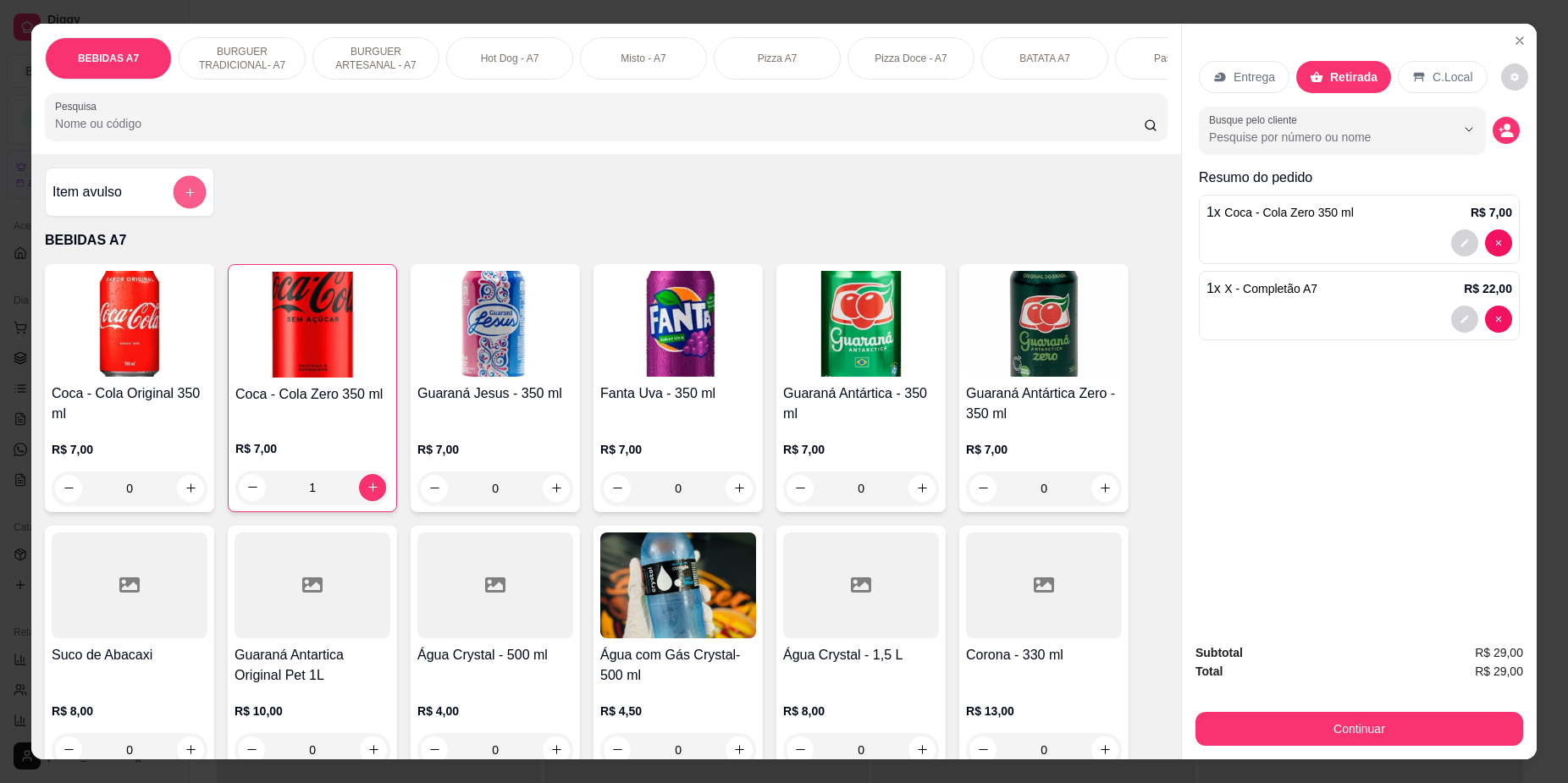
click at [175, 208] on button "add-separate-item" at bounding box center [191, 192] width 33 height 33
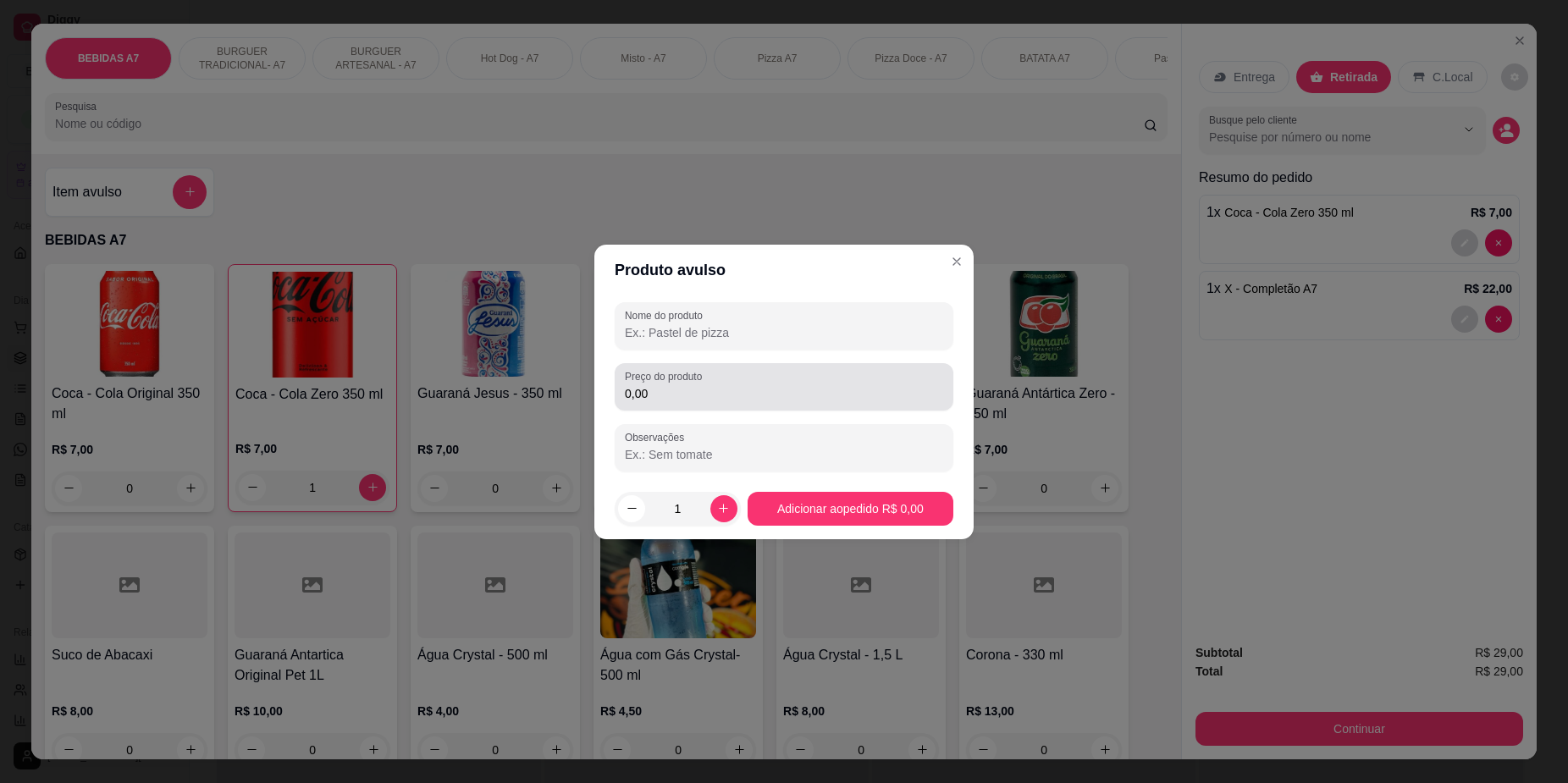
click at [747, 375] on div "0,00" at bounding box center [784, 387] width 318 height 34
type input "14,28"
click at [831, 350] on div "Nome do produto Preço do produto 14,28 Observações" at bounding box center [784, 387] width 339 height 169
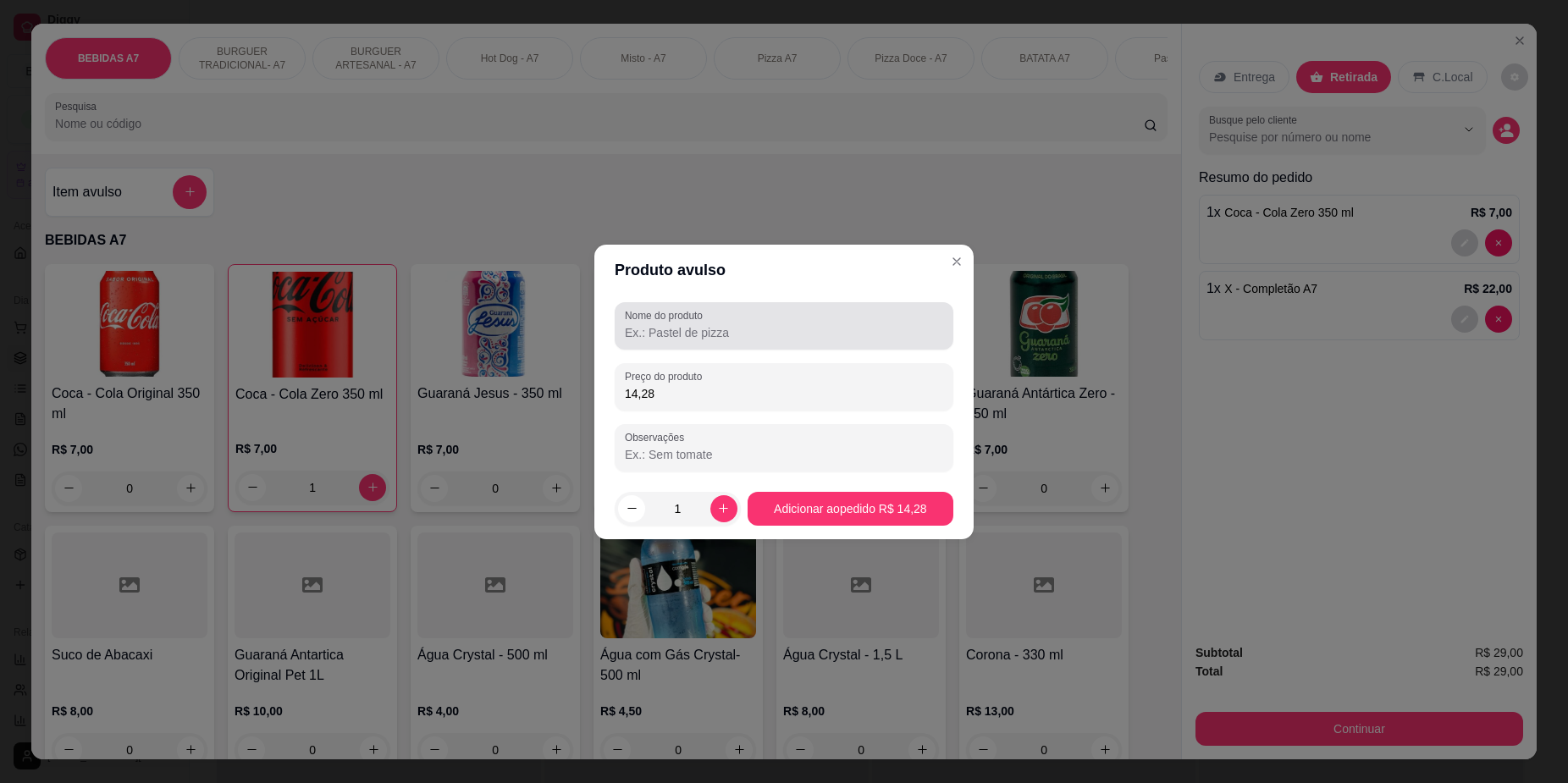
click at [846, 316] on div at bounding box center [784, 326] width 318 height 34
type input "KG"
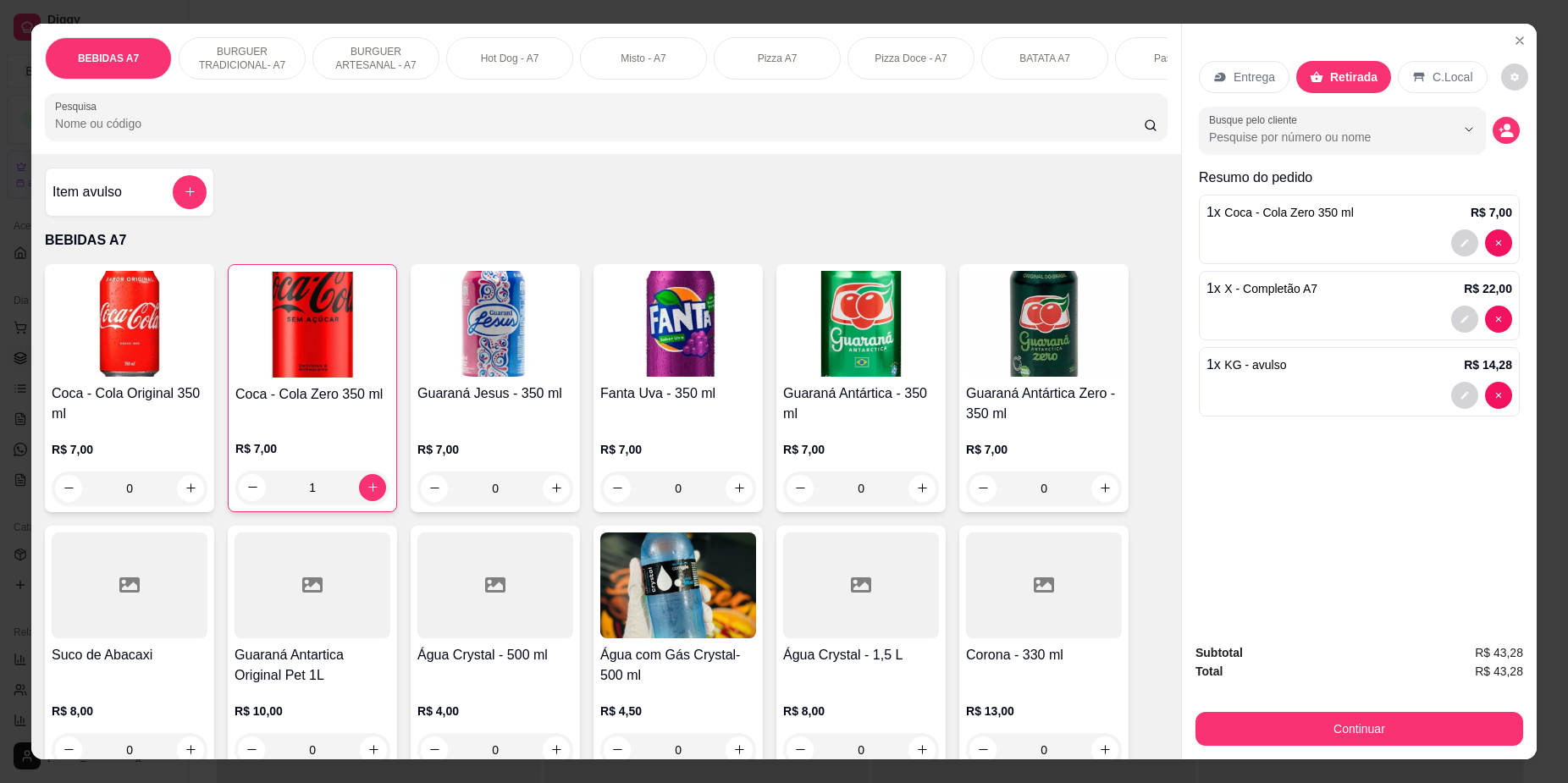
click at [1517, 744] on div "Subtotal R$ 43,28 Total R$ 43,28 Continuar" at bounding box center [1358, 695] width 354 height 130
click at [1410, 777] on div "BEBIDAS A7 BURGUER TRADICIONAL- A7 BURGUER ARTESANAL - A7 Hot Dog - A7 Misto - …" at bounding box center [784, 392] width 1568 height 783
click at [1352, 740] on button "Continuar" at bounding box center [1359, 729] width 327 height 34
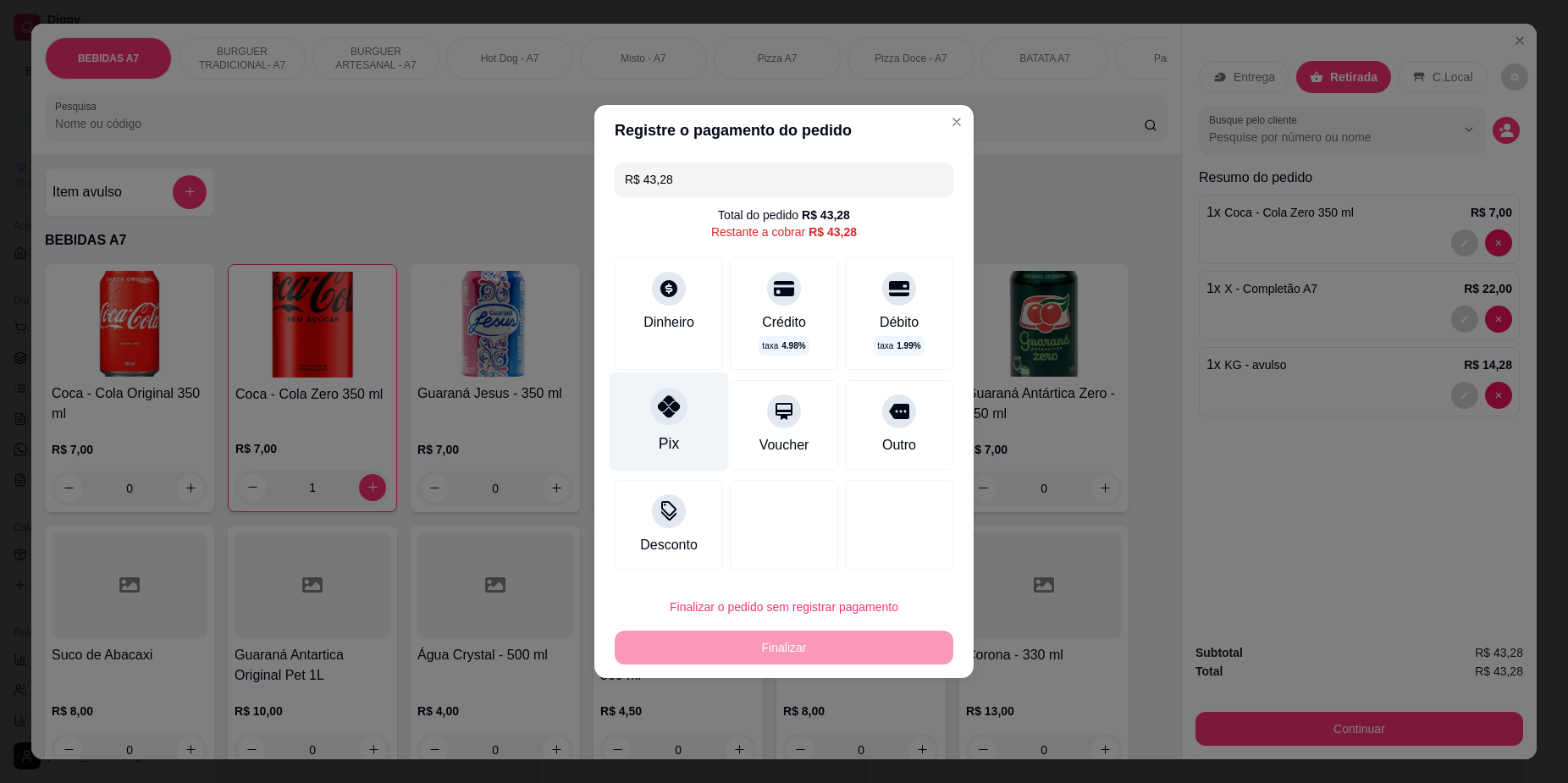
click at [637, 404] on div "Pix" at bounding box center [669, 422] width 119 height 99
type input "R$ 0,00"
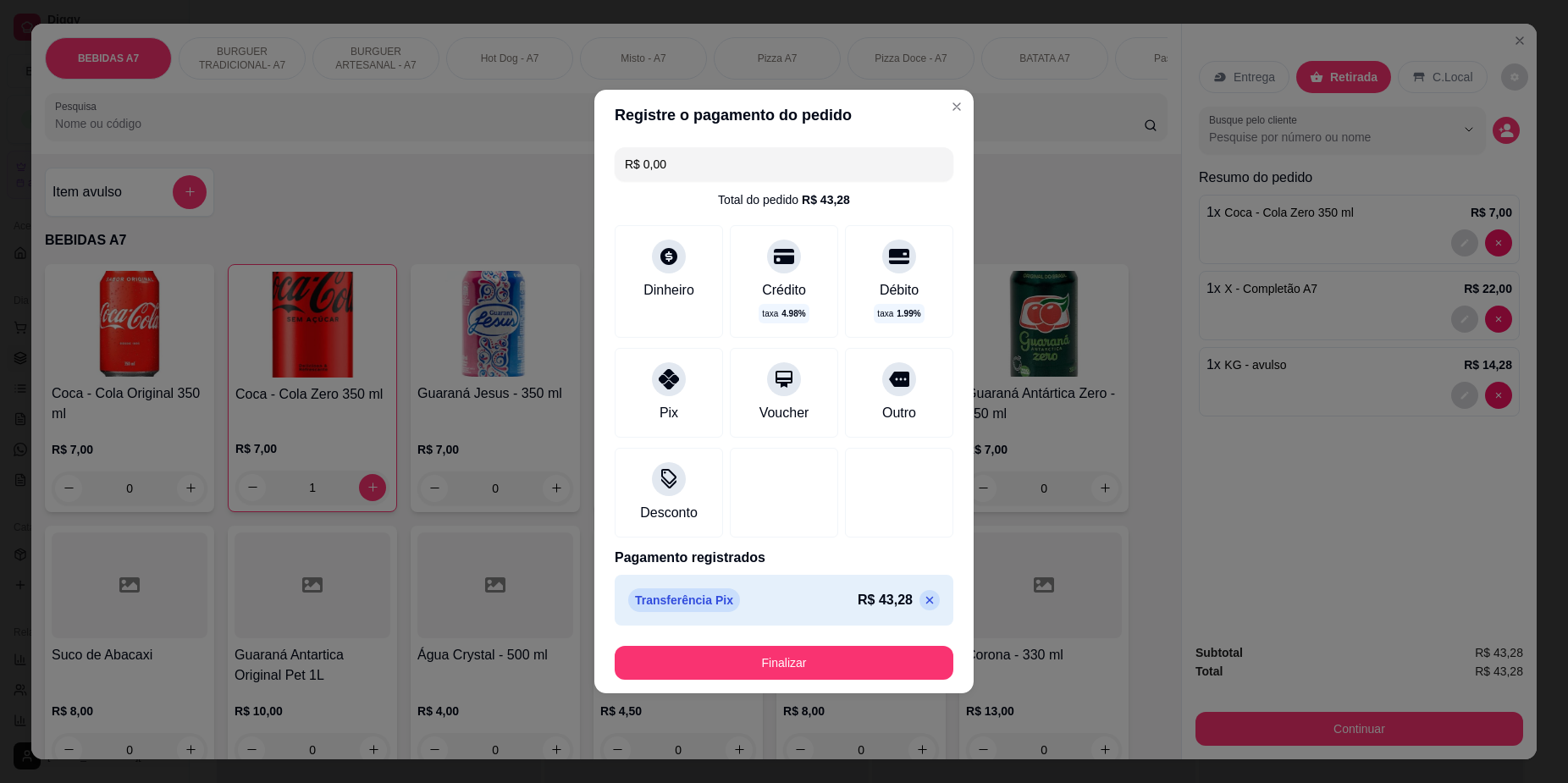
click at [683, 643] on footer "Finalizar" at bounding box center [784, 664] width 379 height 61
click at [673, 664] on button "Finalizar" at bounding box center [784, 663] width 339 height 34
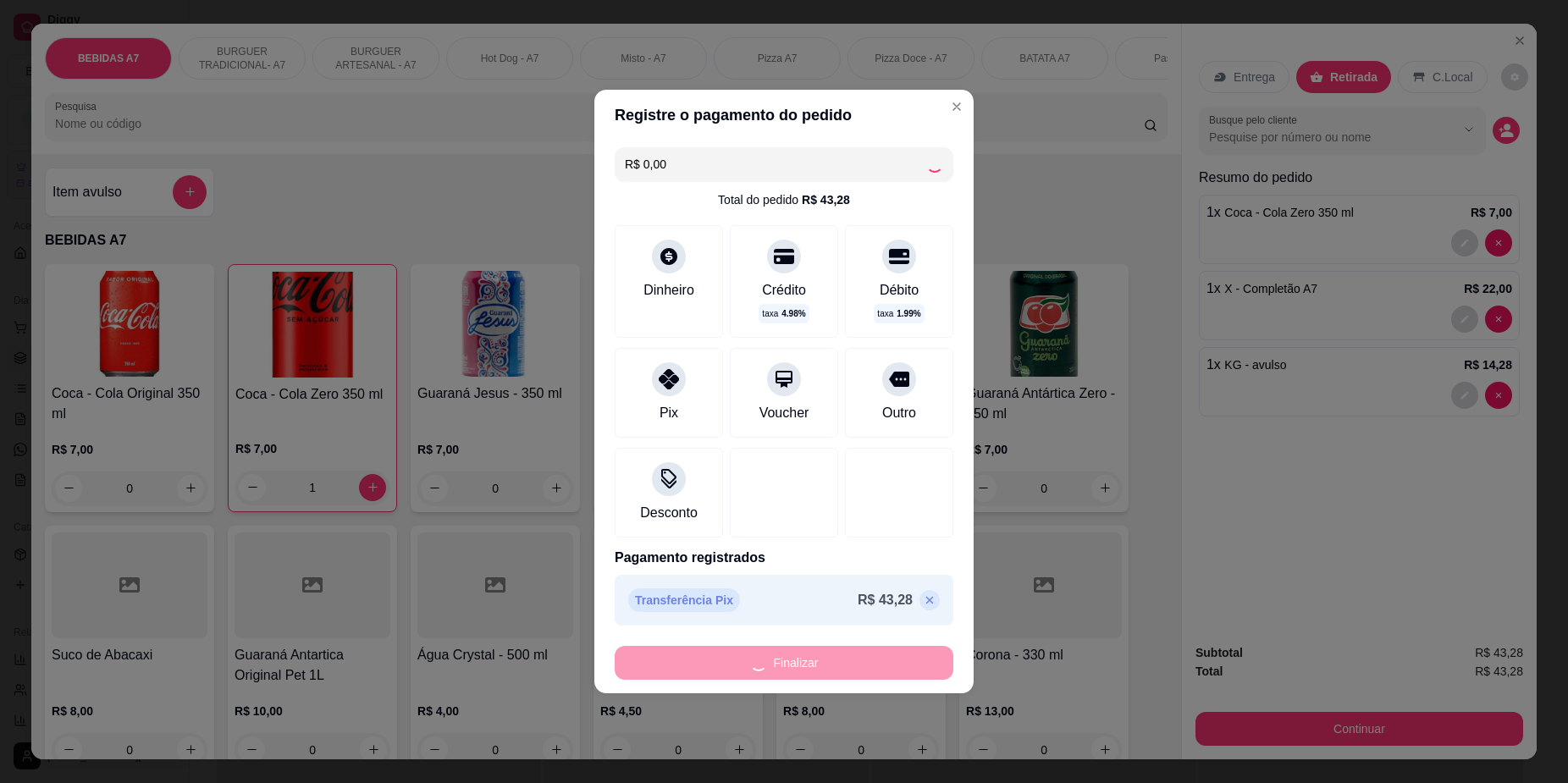
type input "0"
type input "-R$ 43,28"
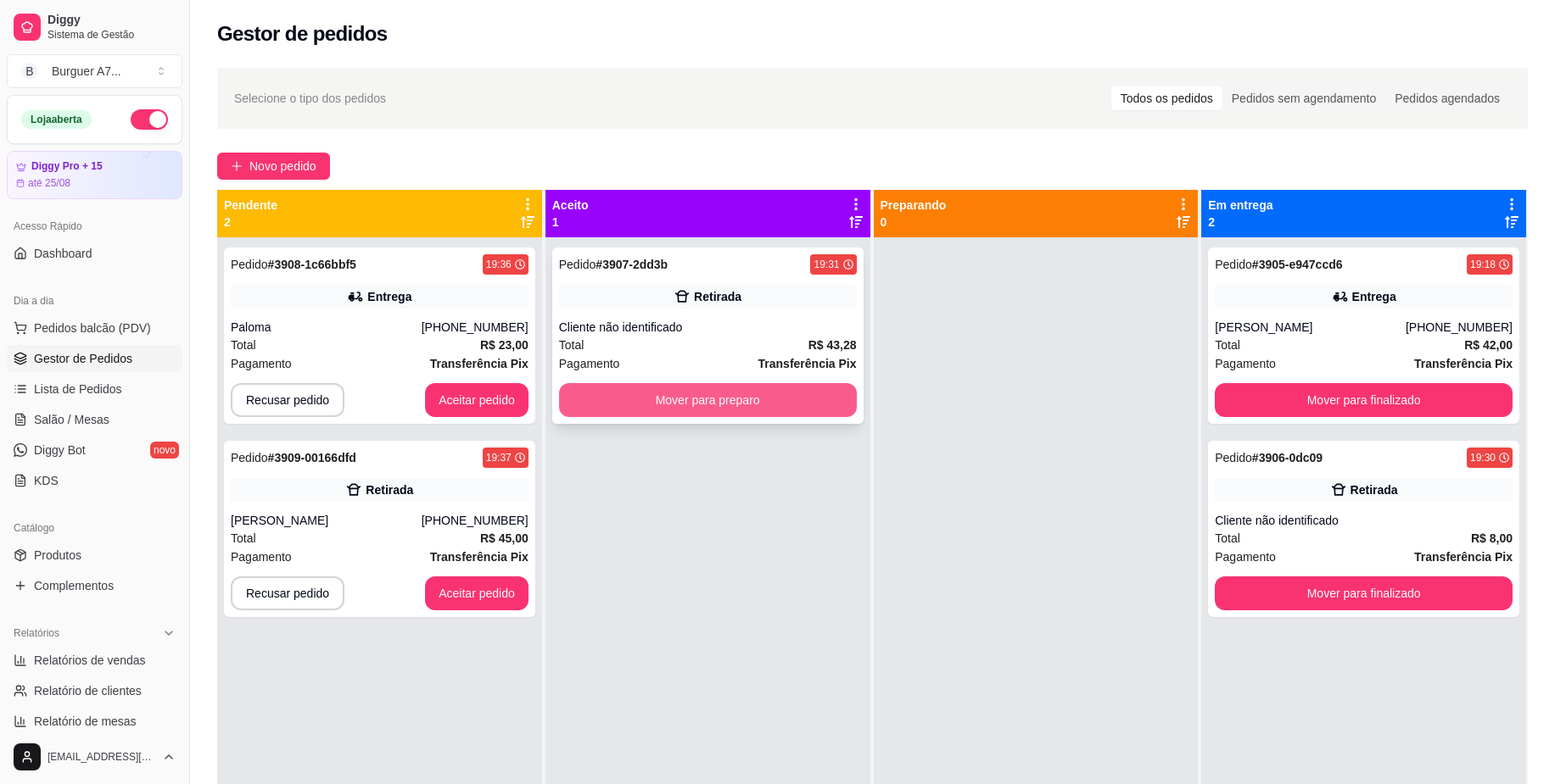
click at [800, 414] on button "Mover para preparo" at bounding box center [707, 400] width 298 height 34
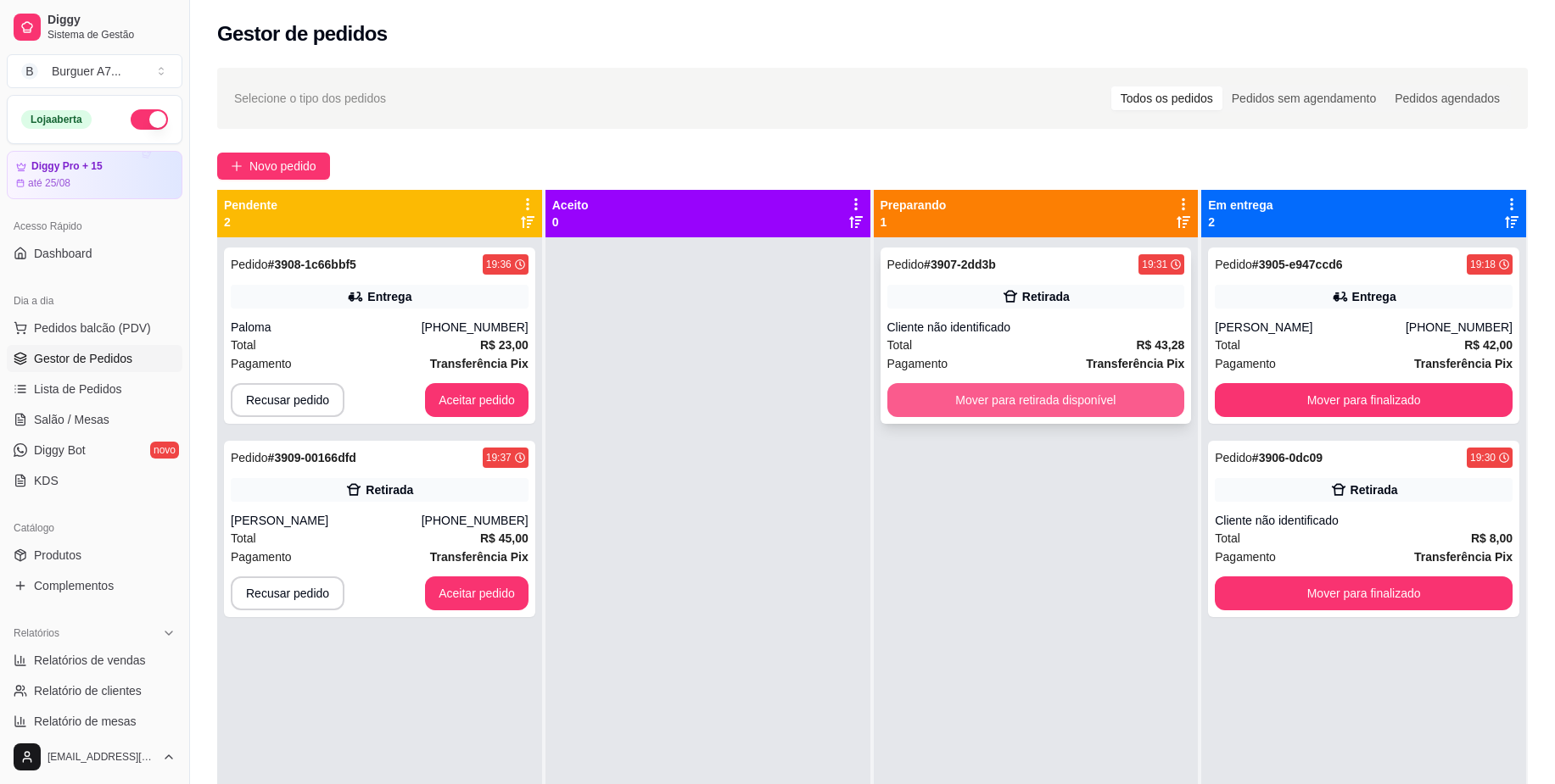
click at [943, 398] on button "Mover para retirada disponível" at bounding box center [1036, 400] width 298 height 34
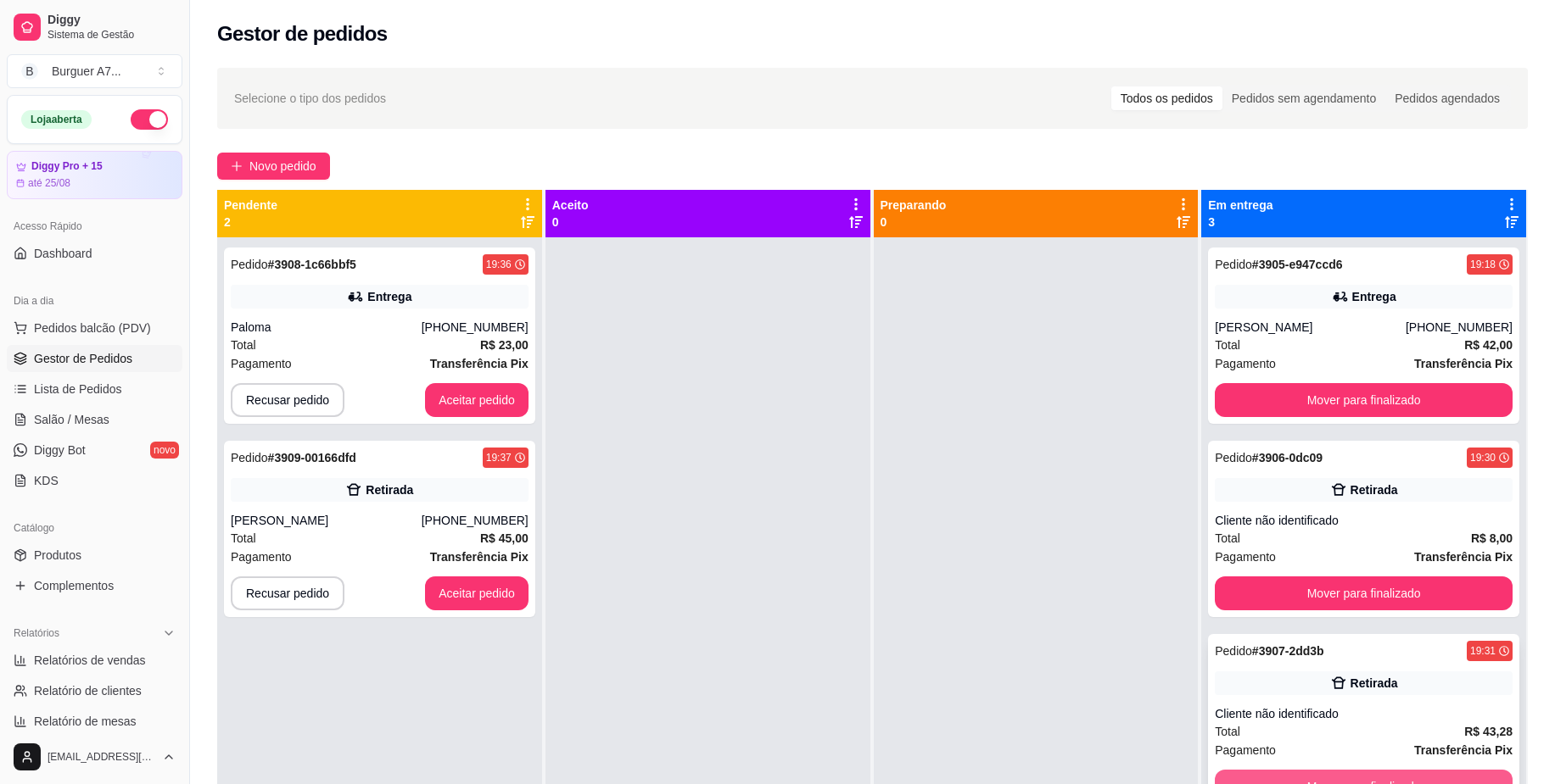
click at [1428, 770] on button "Mover para finalizado" at bounding box center [1363, 787] width 298 height 34
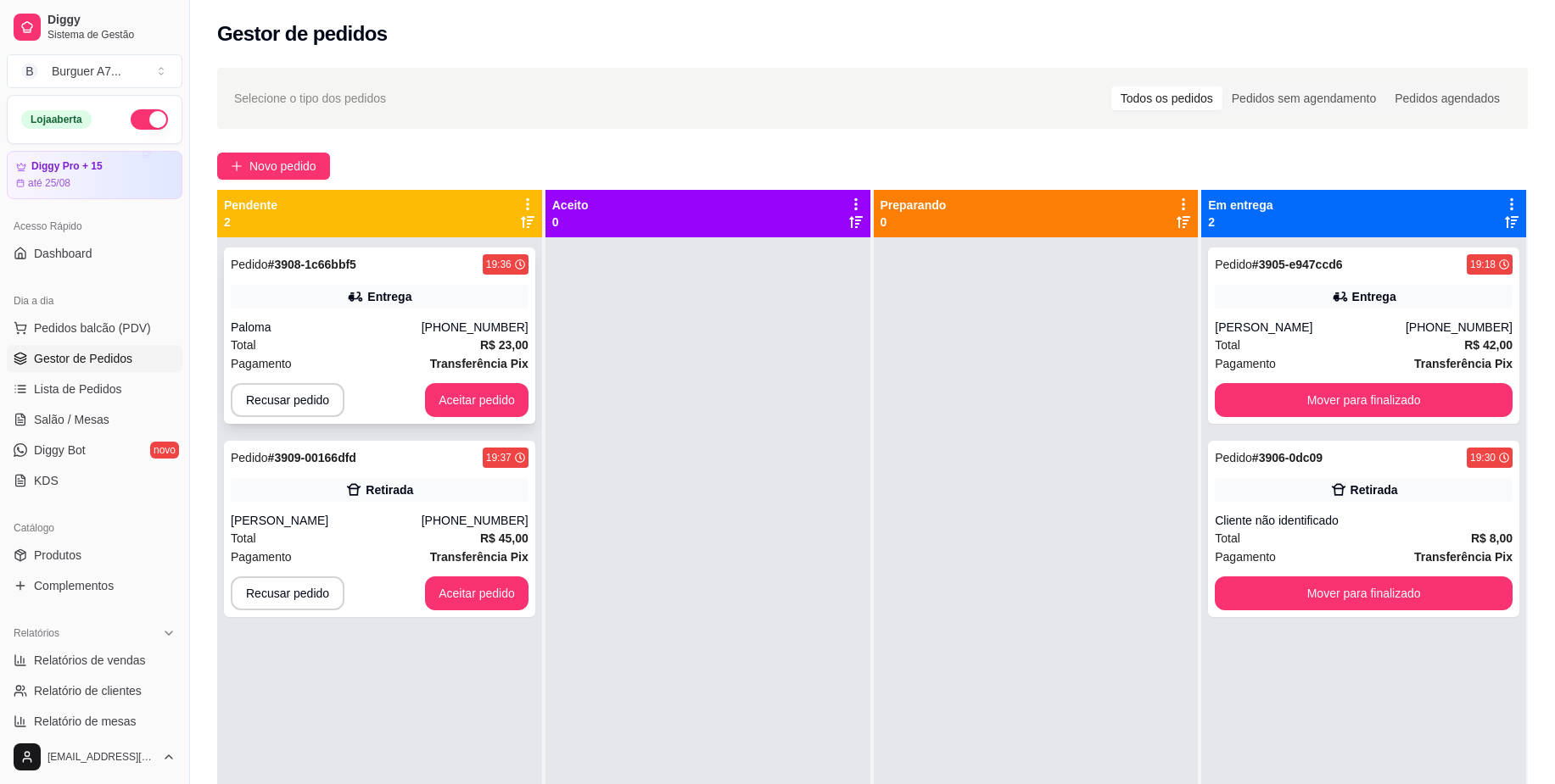
click at [484, 382] on div "Pedido # 3908-1c66bbf5 19:36 Entrega Paloma [PHONE_NUMBER] Total R$ 23,00 Pagam…" at bounding box center [380, 335] width 312 height 176
click at [480, 394] on button "Aceitar pedido" at bounding box center [477, 400] width 104 height 34
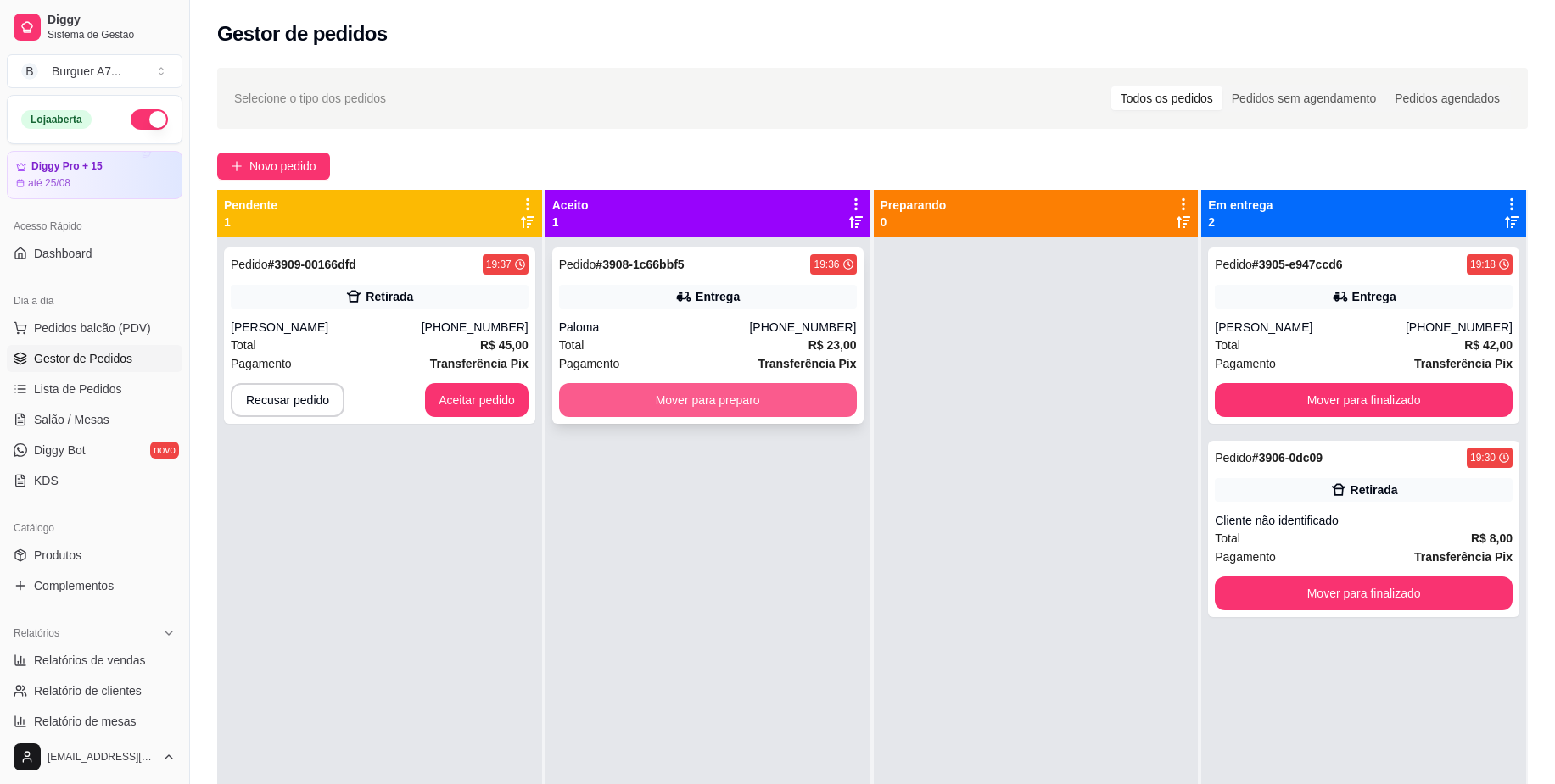
click at [605, 402] on button "Mover para preparo" at bounding box center [707, 400] width 298 height 34
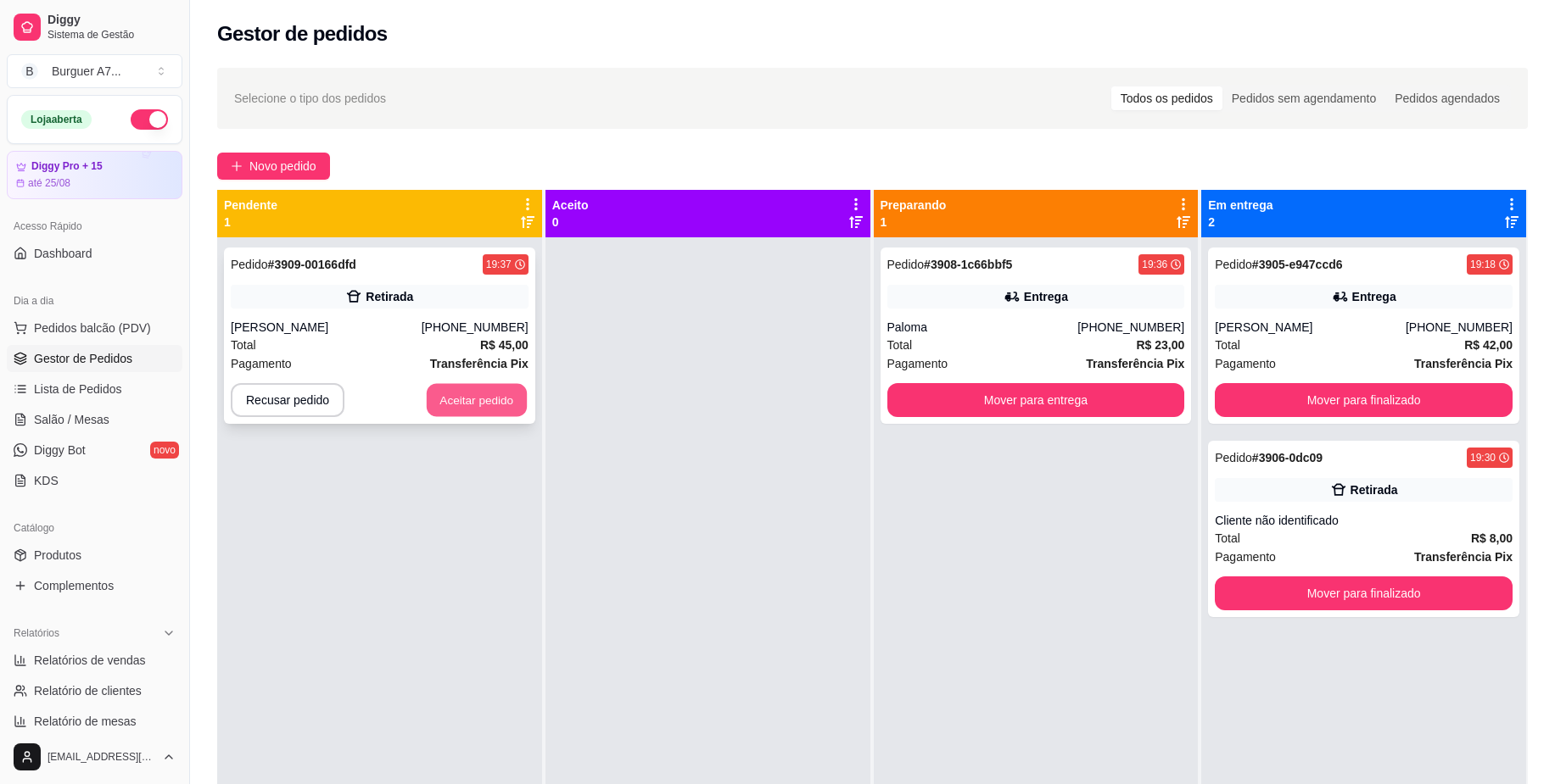
click at [494, 401] on button "Aceitar pedido" at bounding box center [477, 401] width 100 height 33
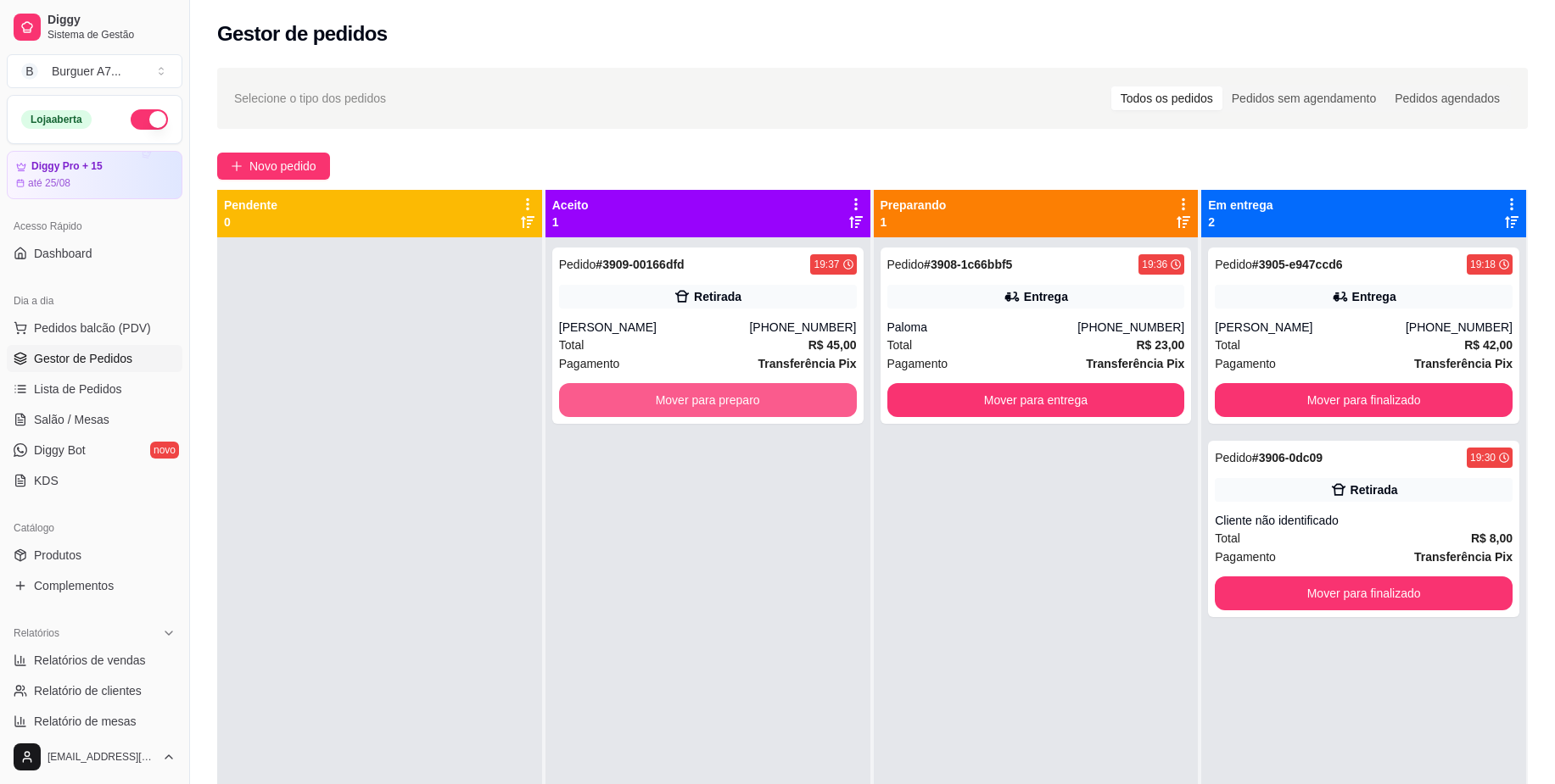
click at [671, 406] on button "Mover para preparo" at bounding box center [707, 400] width 298 height 34
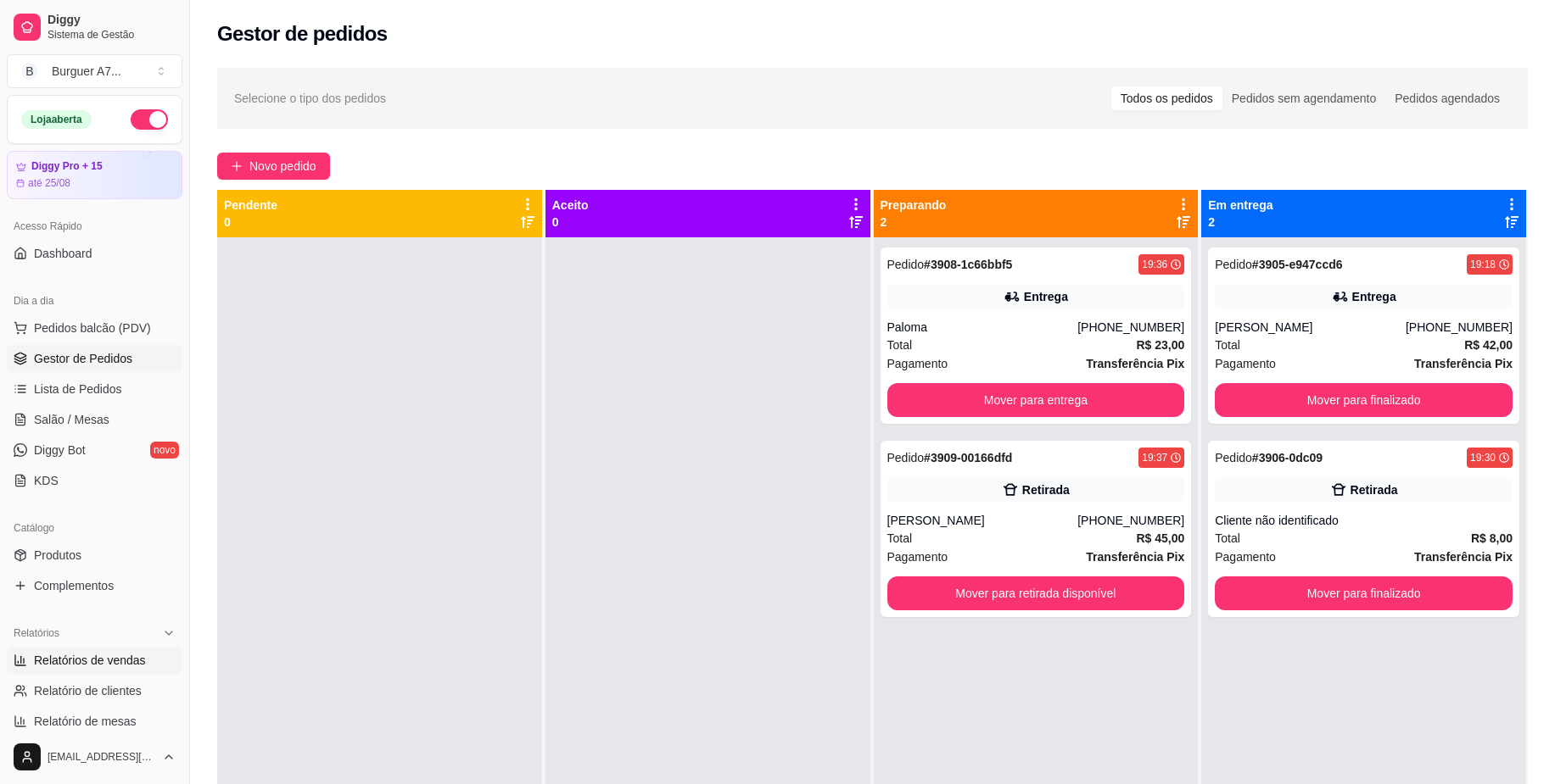
click at [126, 653] on span "Relatórios de vendas" at bounding box center [90, 661] width 112 height 17
click at [125, 654] on span "Relatórios de vendas" at bounding box center [90, 661] width 112 height 17
